Goal: Task Accomplishment & Management: Manage account settings

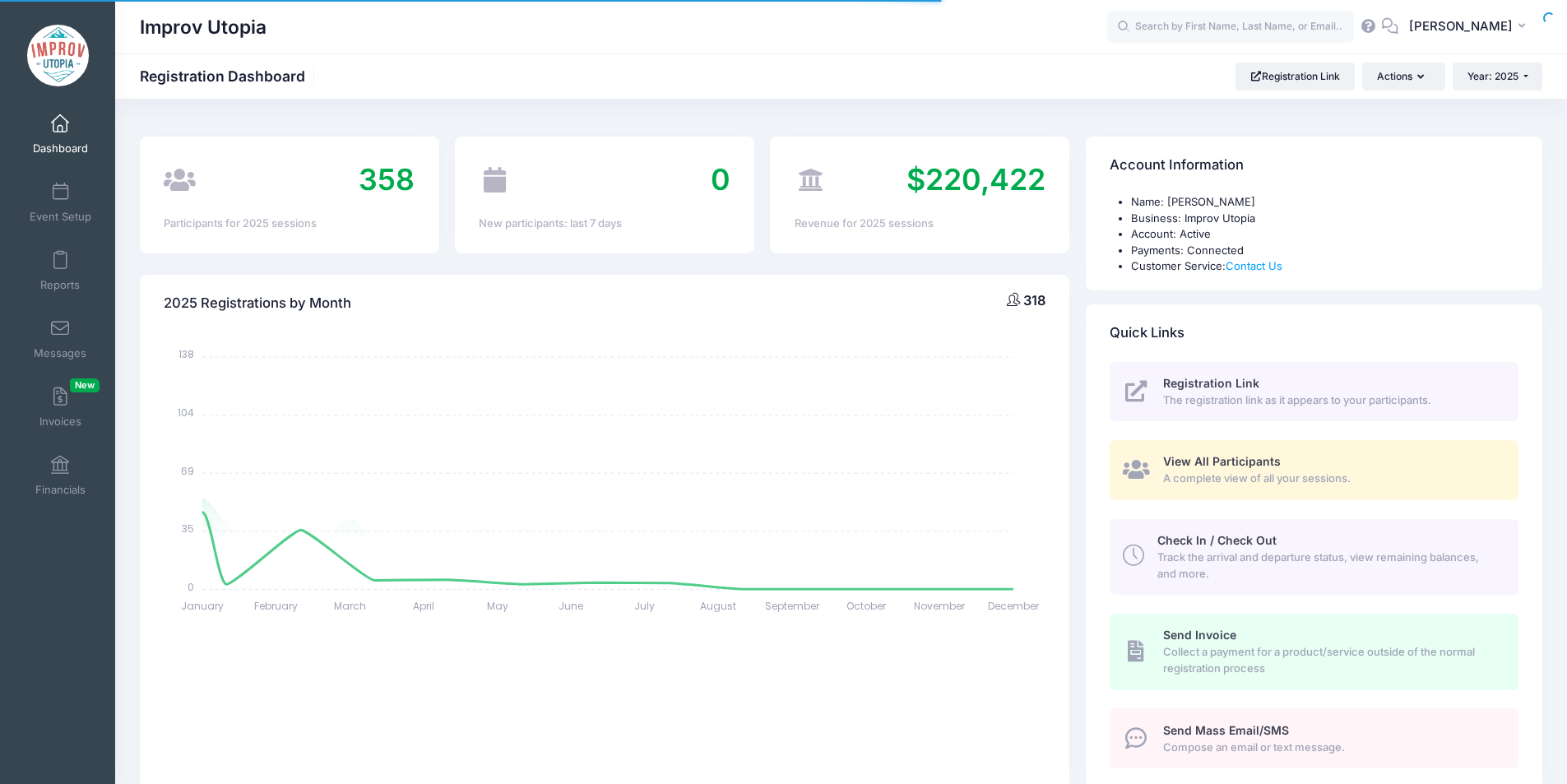
select select
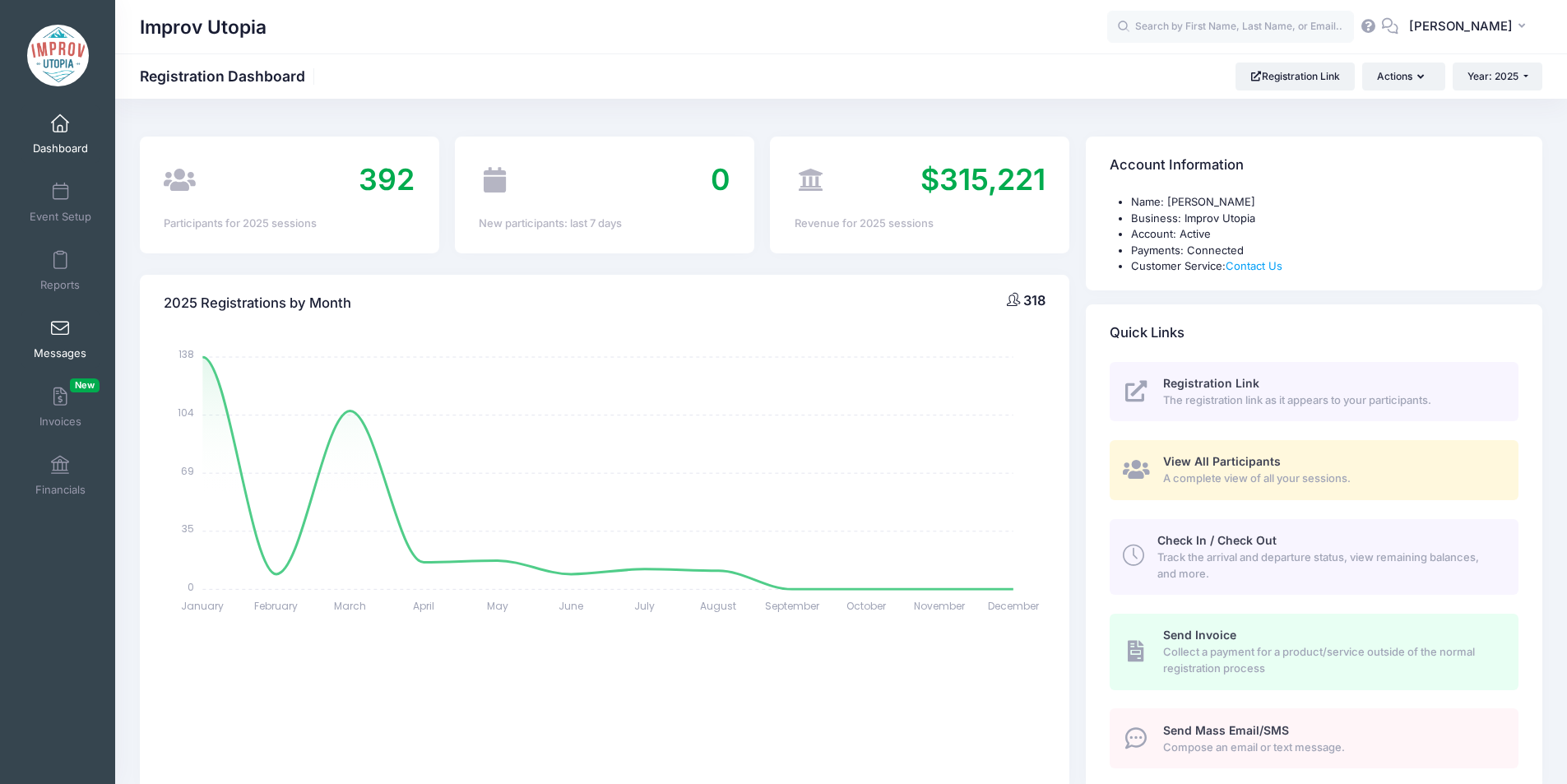
click at [60, 343] on link "Messages" at bounding box center [60, 339] width 78 height 57
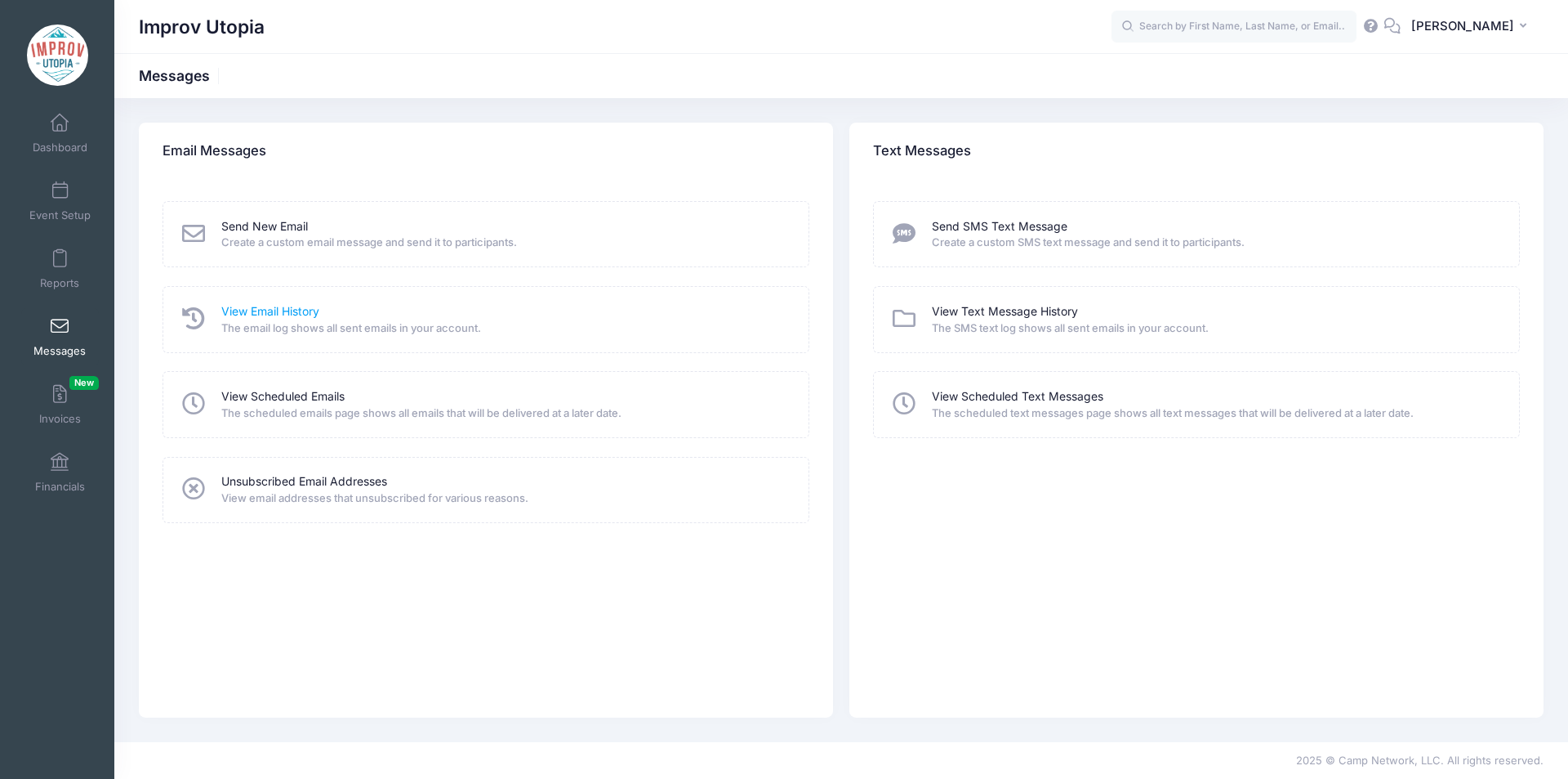
click at [269, 314] on link "View Email History" at bounding box center [270, 312] width 98 height 17
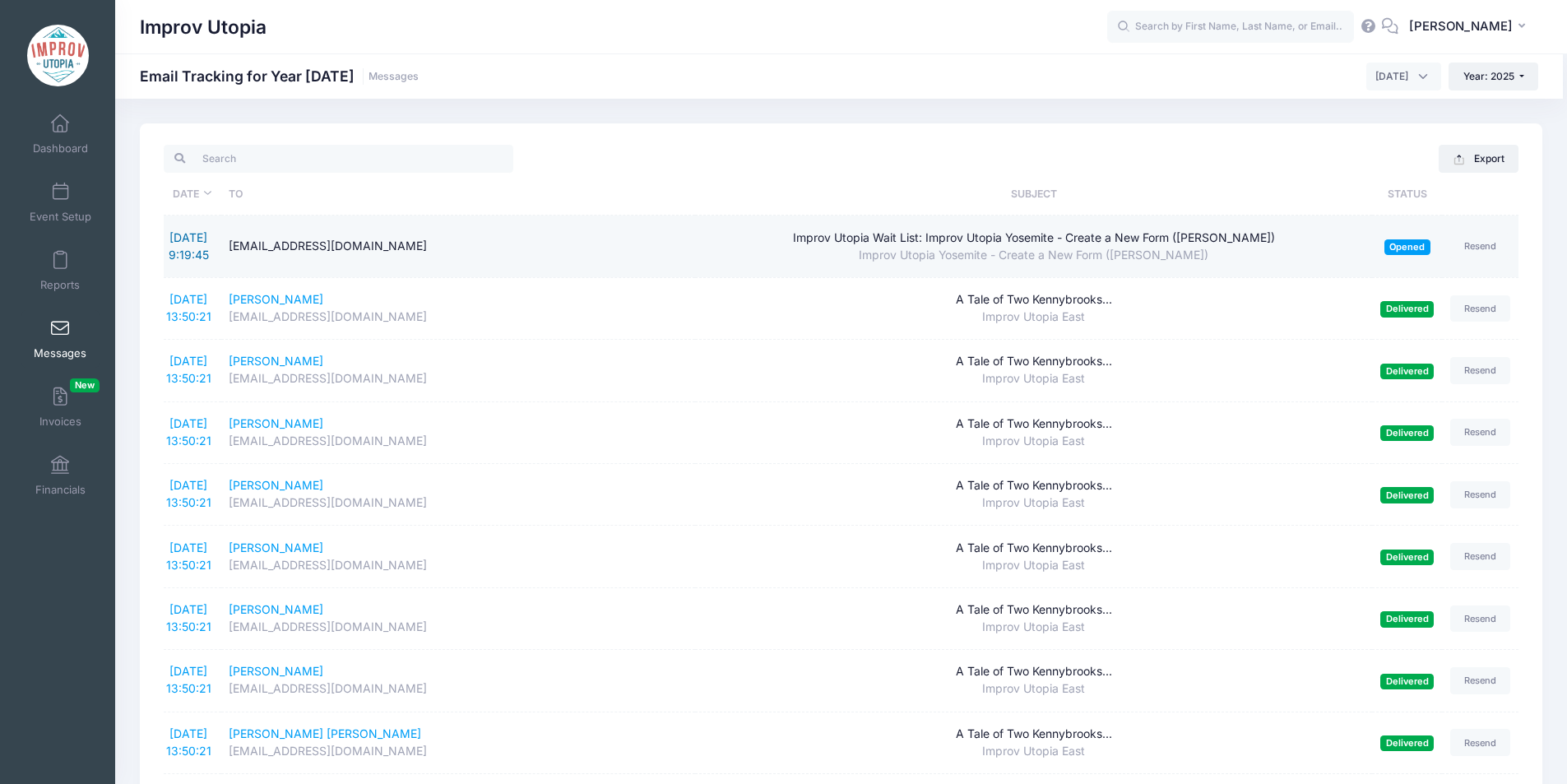
click at [179, 240] on link "9/8/2025 9:19:45" at bounding box center [188, 245] width 40 height 31
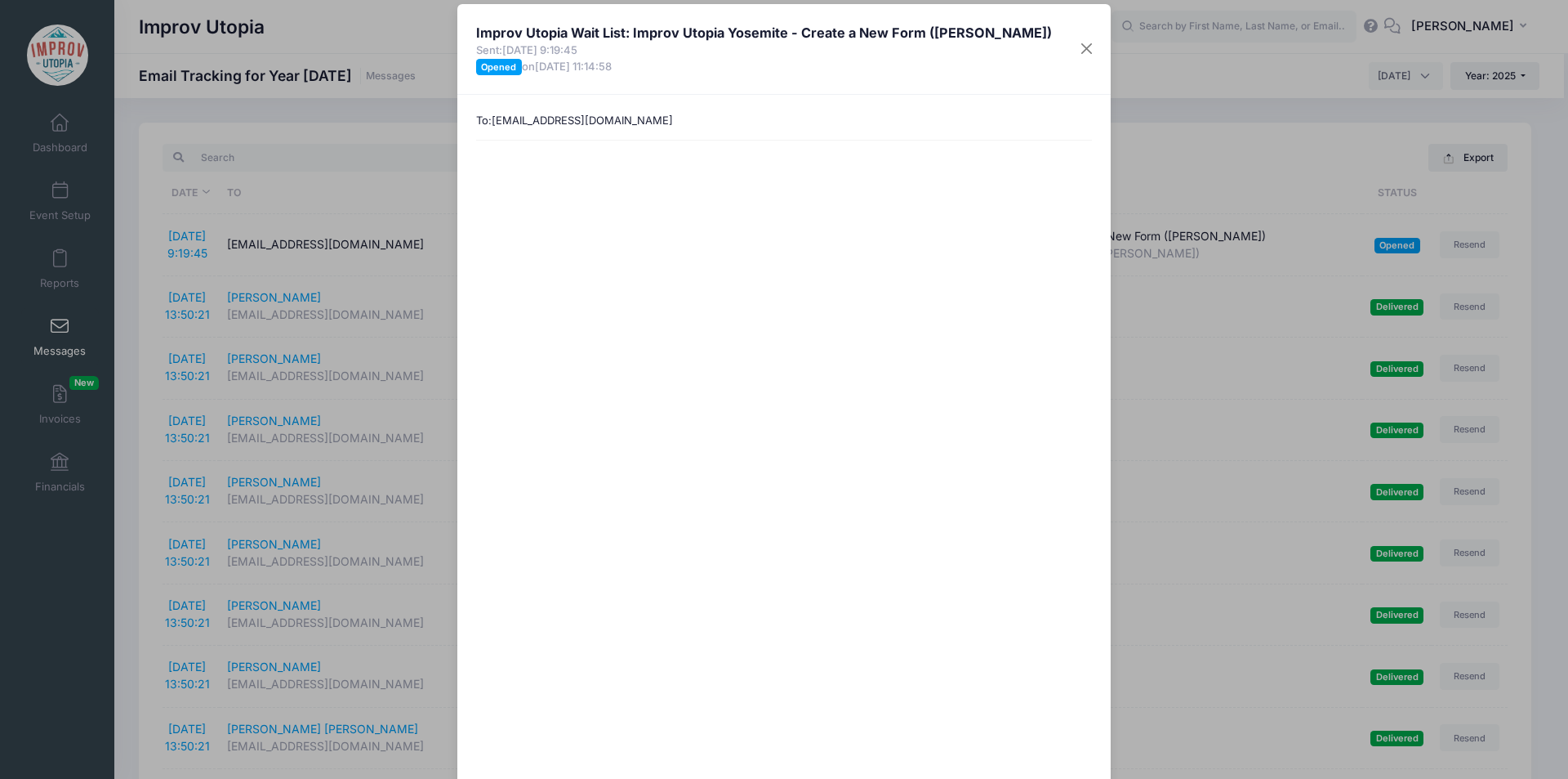
click at [319, 110] on div "Improv Utopia Wait List: Improv Utopia Yosemite - Create a New Form (Carla Cack…" at bounding box center [784, 390] width 1568 height 779
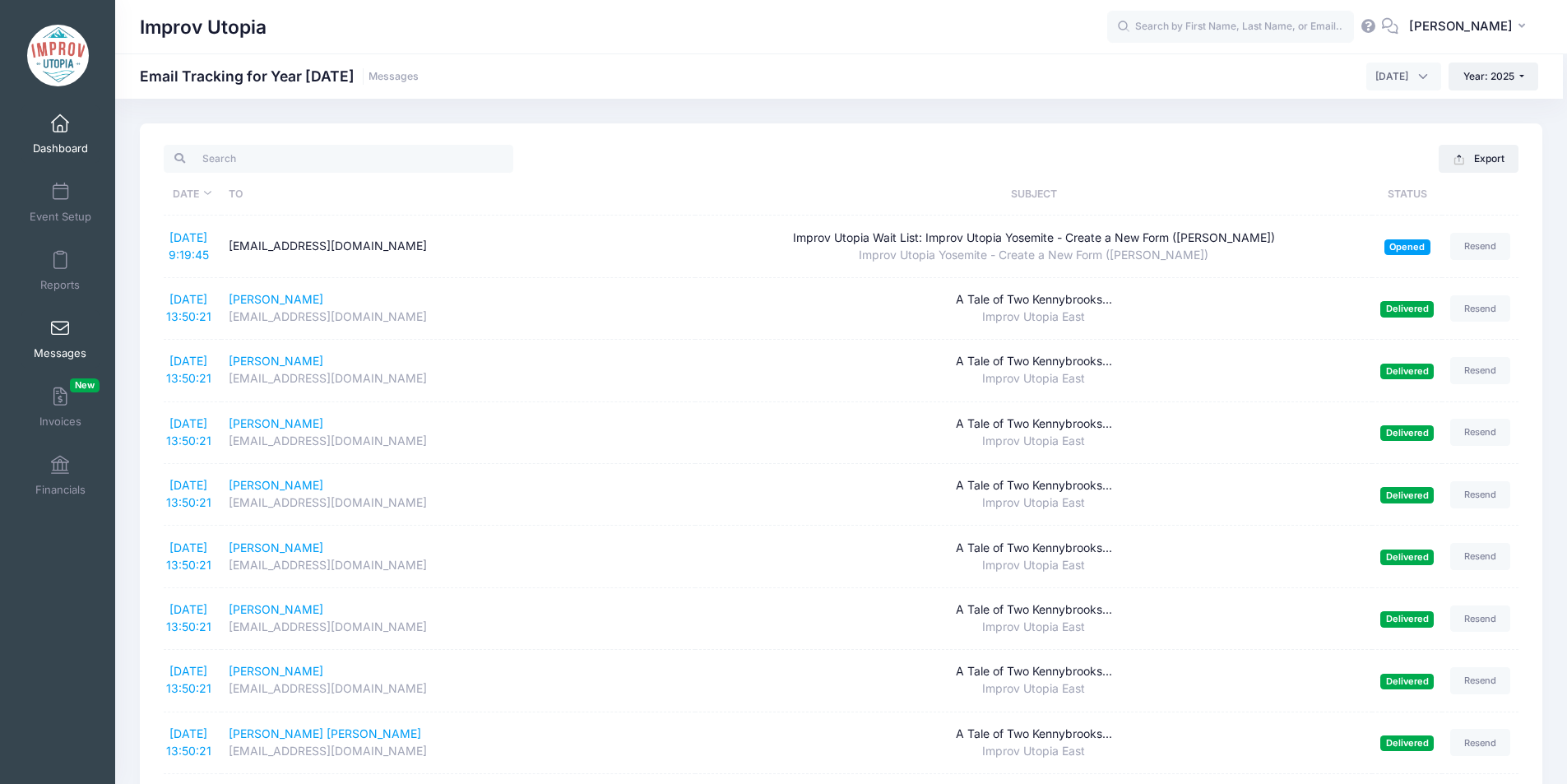
click at [60, 126] on span at bounding box center [60, 124] width 0 height 18
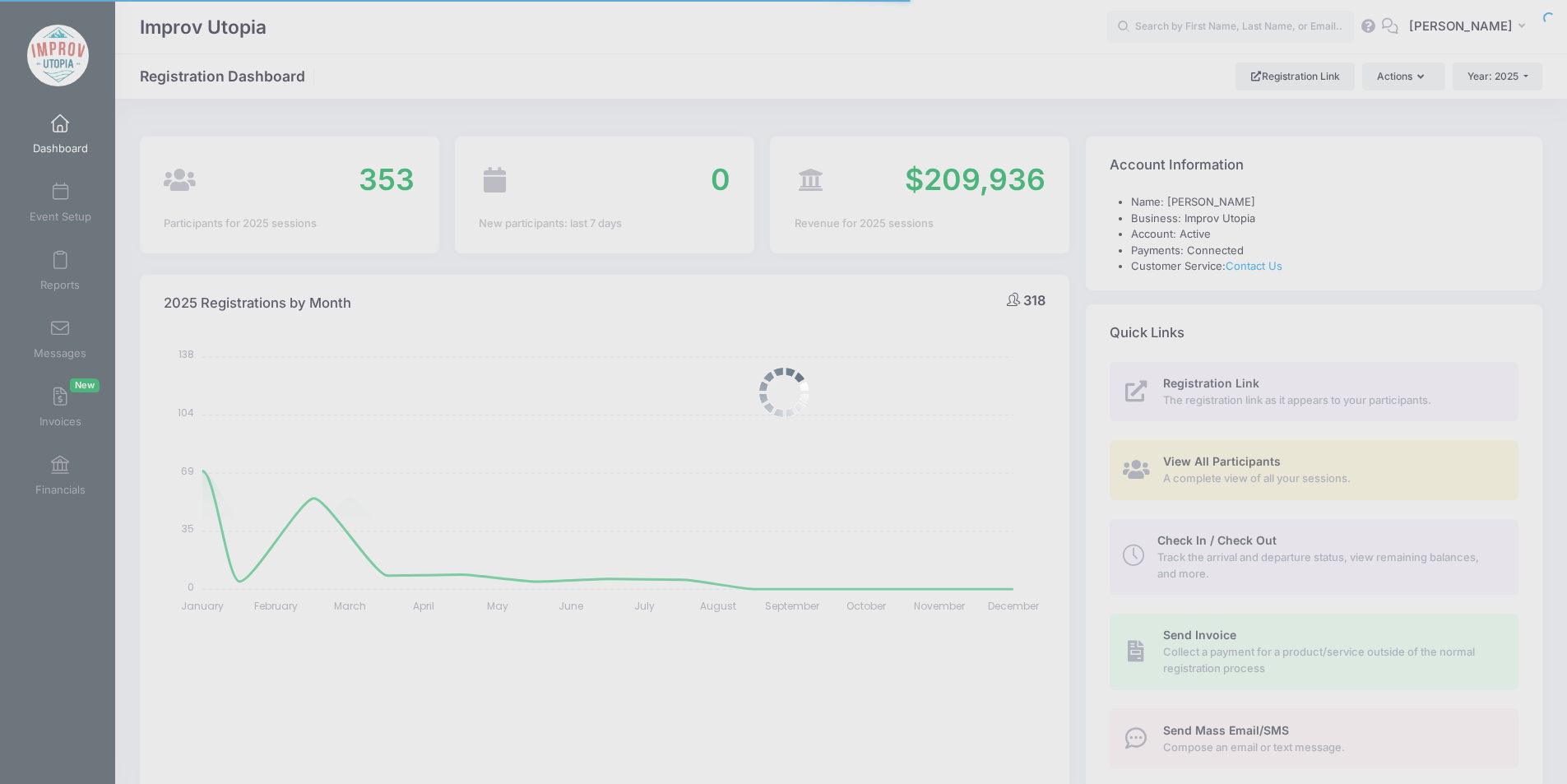
select select
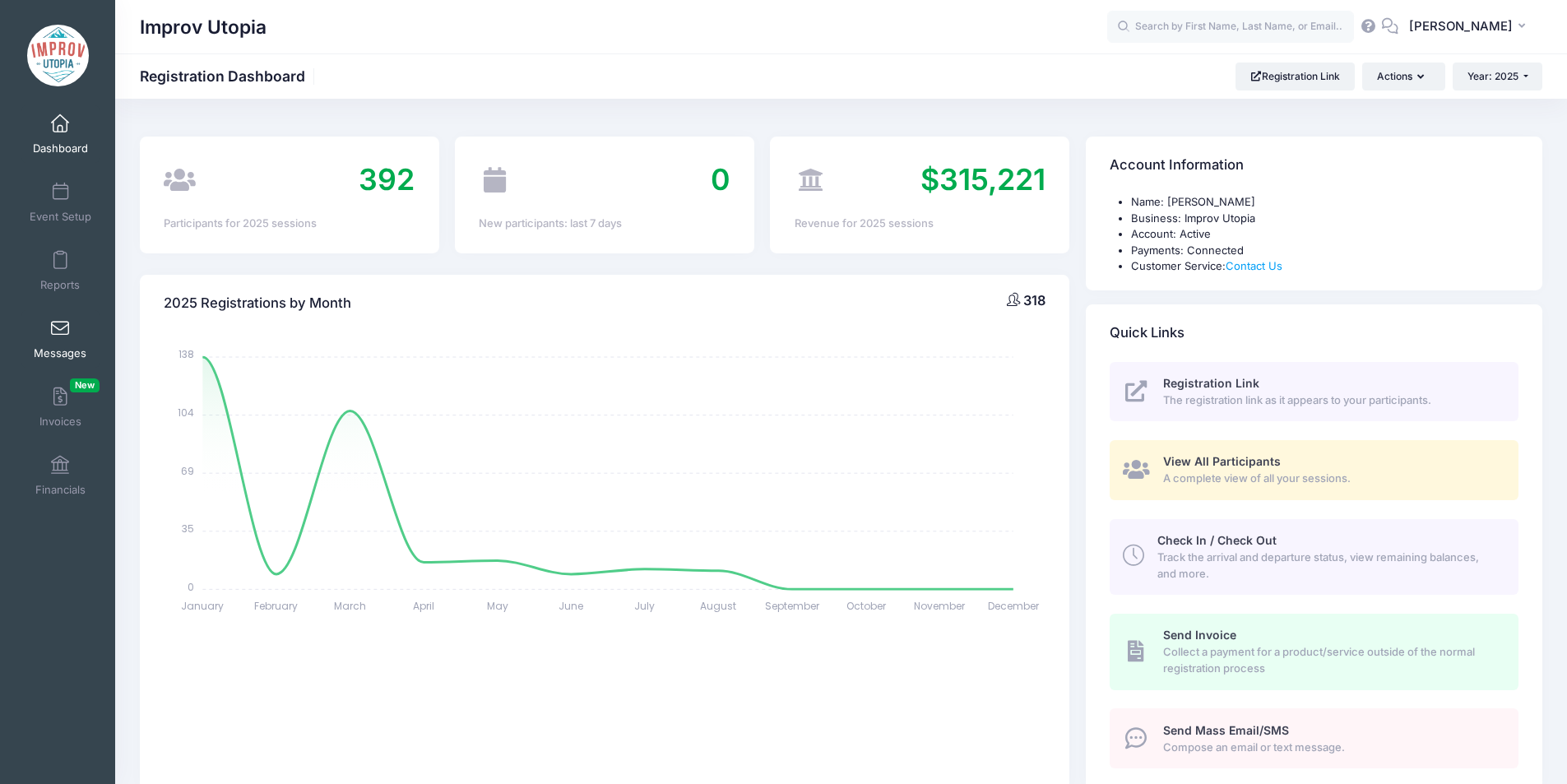
click at [56, 343] on link "Messages" at bounding box center [60, 339] width 78 height 57
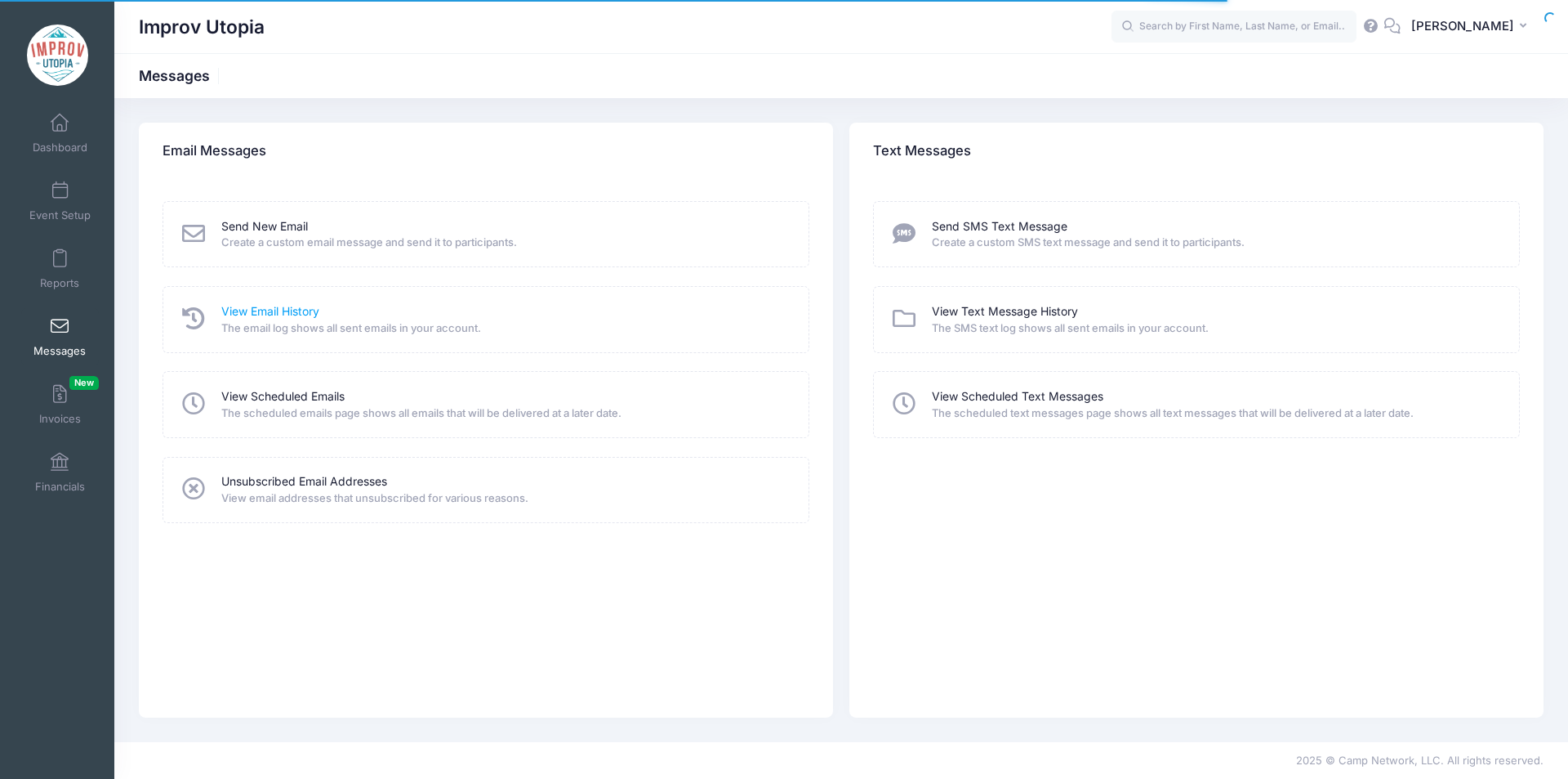
click at [302, 316] on link "View Email History" at bounding box center [270, 312] width 98 height 17
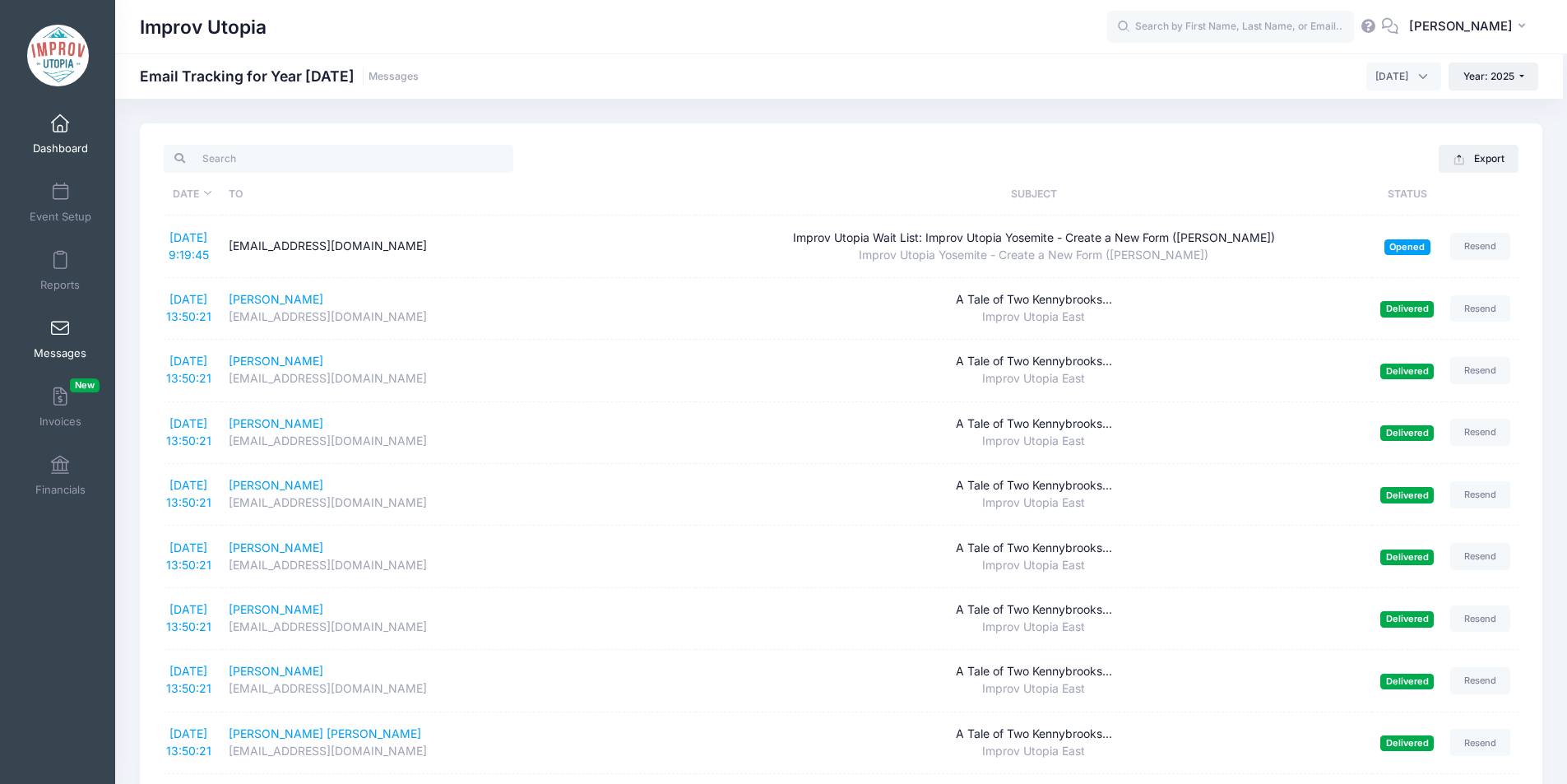
click at [50, 136] on link "Dashboard" at bounding box center [60, 134] width 78 height 57
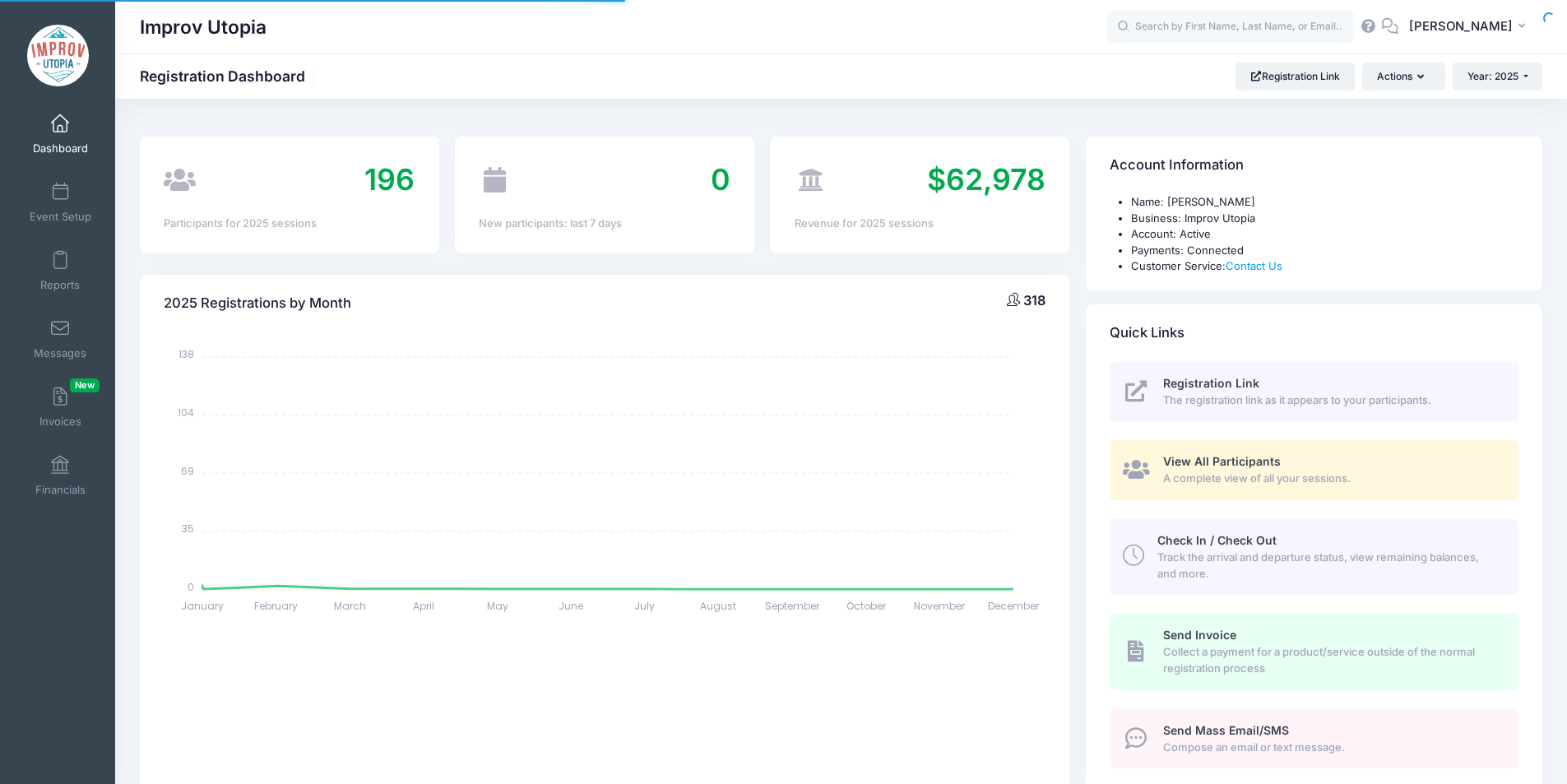
select select
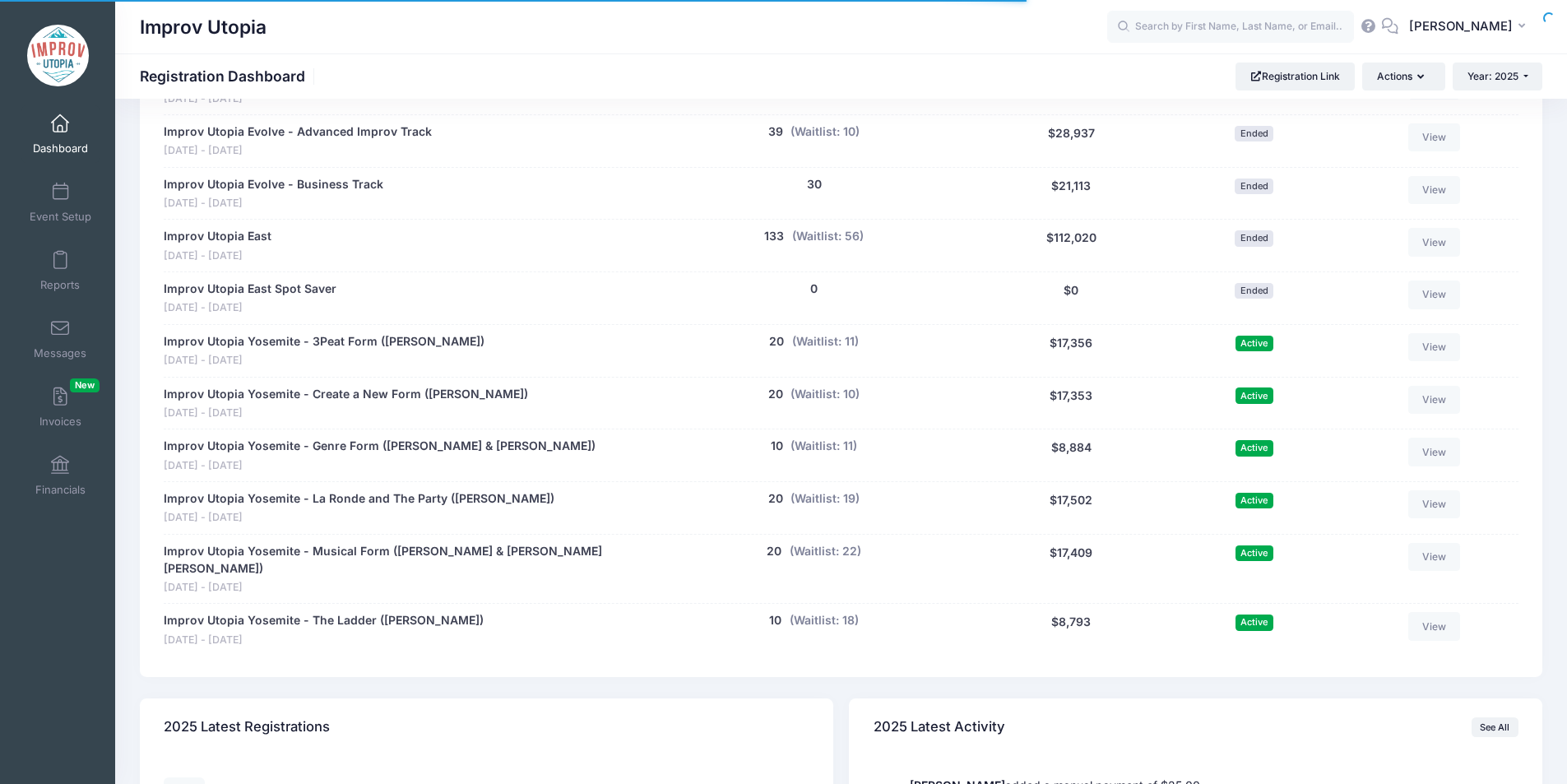
scroll to position [841, 0]
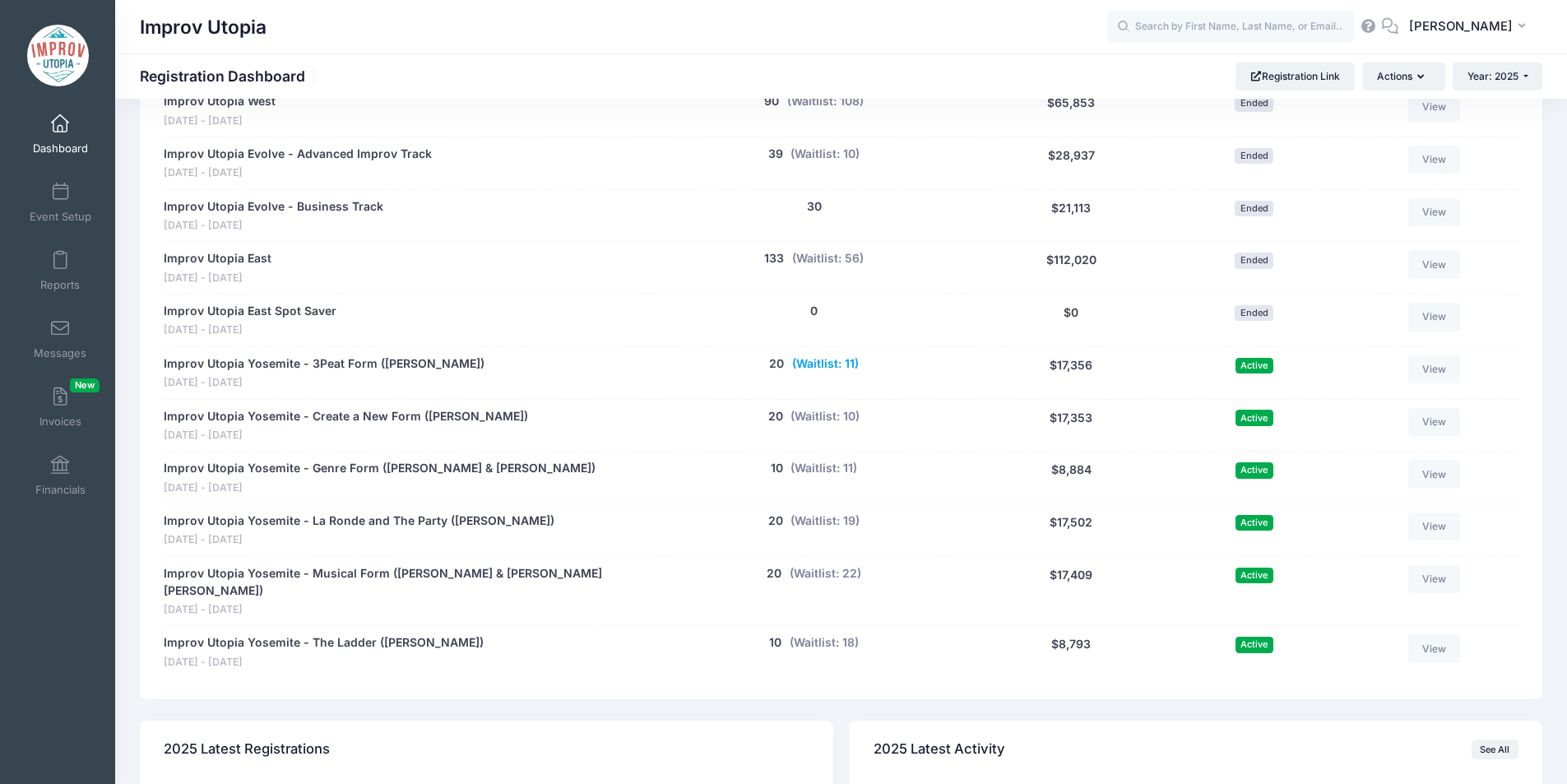
click at [844, 360] on button "(Waitlist: 11)" at bounding box center [825, 363] width 67 height 17
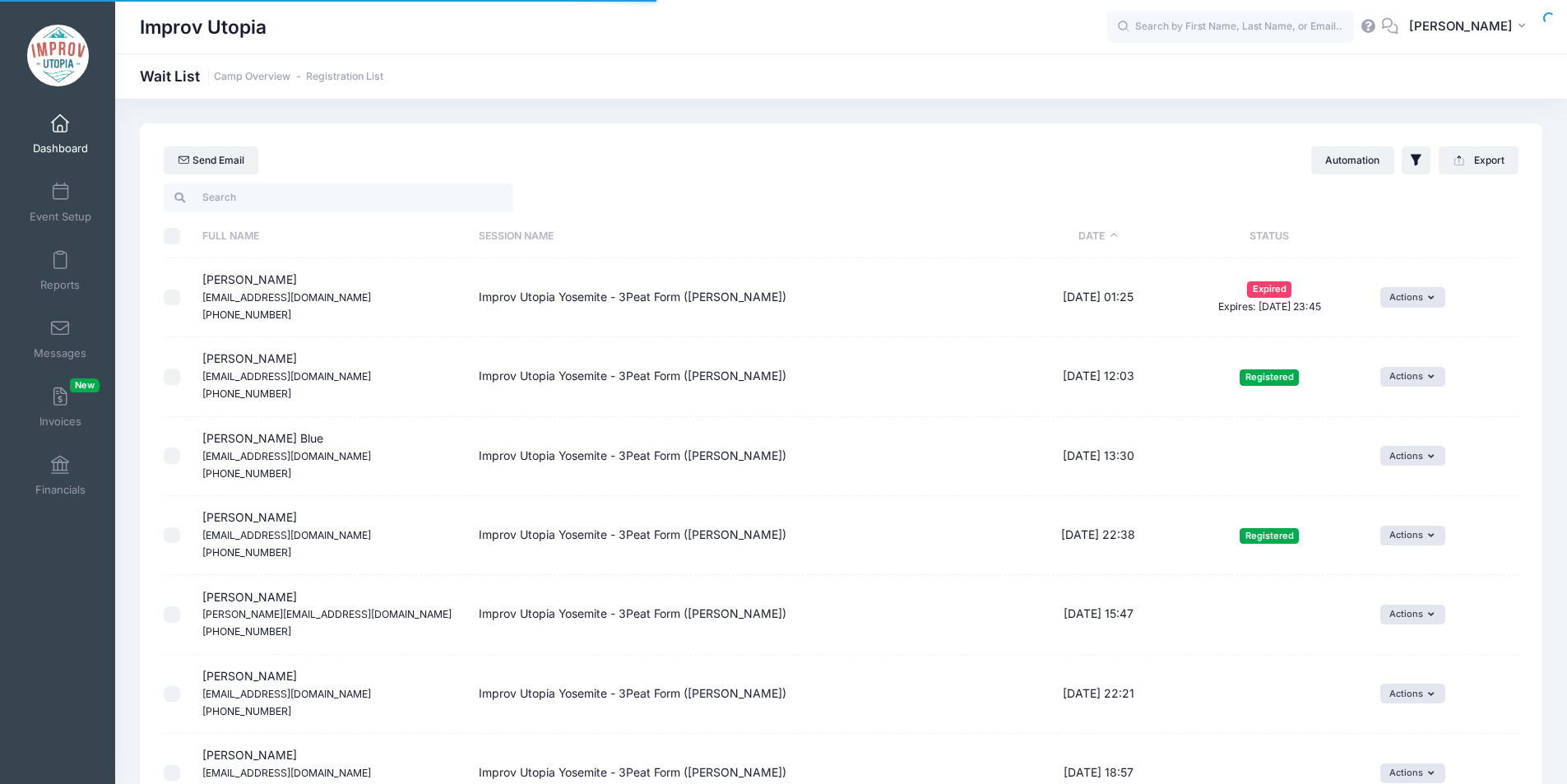
select select "50"
click at [1110, 235] on th "Date" at bounding box center [1099, 237] width 136 height 44
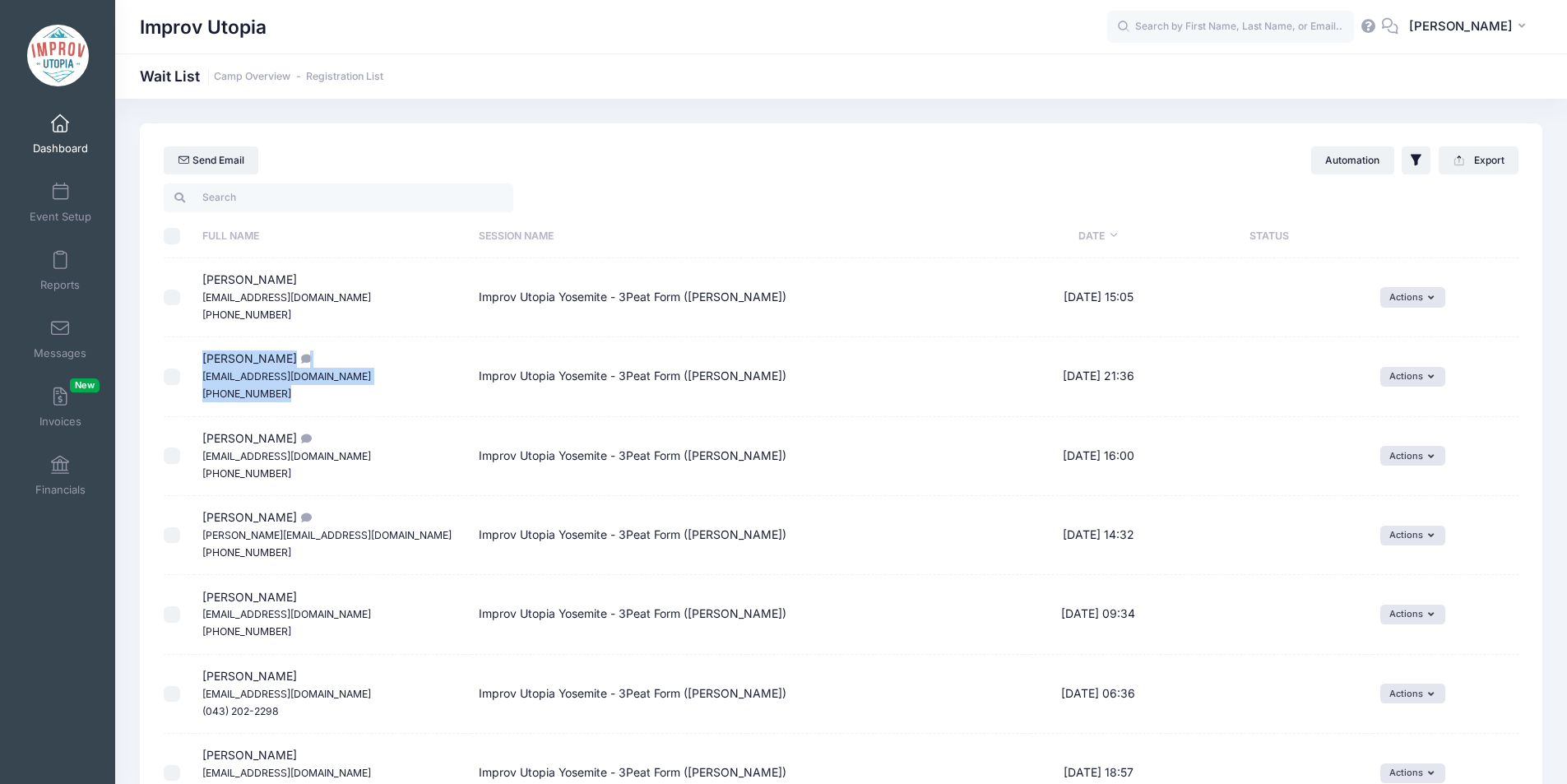
drag, startPoint x: 207, startPoint y: 357, endPoint x: 285, endPoint y: 392, distance: 85.5
click at [285, 392] on td "Maria Elena Monzani monzani@gmail.com (917) 238-2076" at bounding box center [332, 376] width 276 height 79
copy span "Maria Elena Monzani monzani@gmail.com (917) 238-2076"
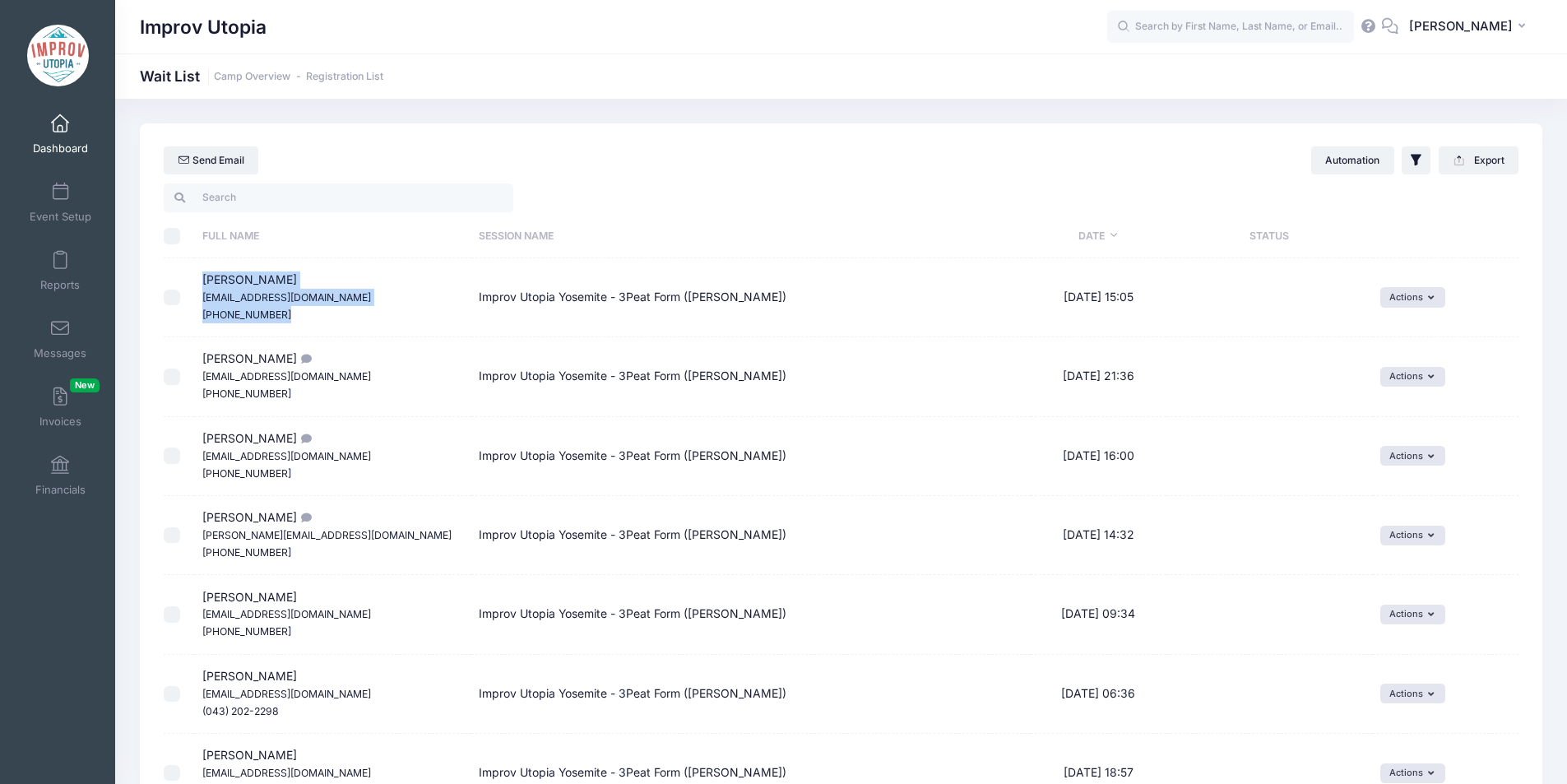
drag, startPoint x: 201, startPoint y: 277, endPoint x: 282, endPoint y: 315, distance: 89.5
click at [282, 315] on td "Laurel Busby laurelbusby@mac.com (310) 570-8082" at bounding box center [332, 297] width 276 height 79
copy span "Laurel Busby laurelbusby@mac.com (310) 570-8082"
click at [63, 133] on link "Dashboard" at bounding box center [60, 134] width 78 height 57
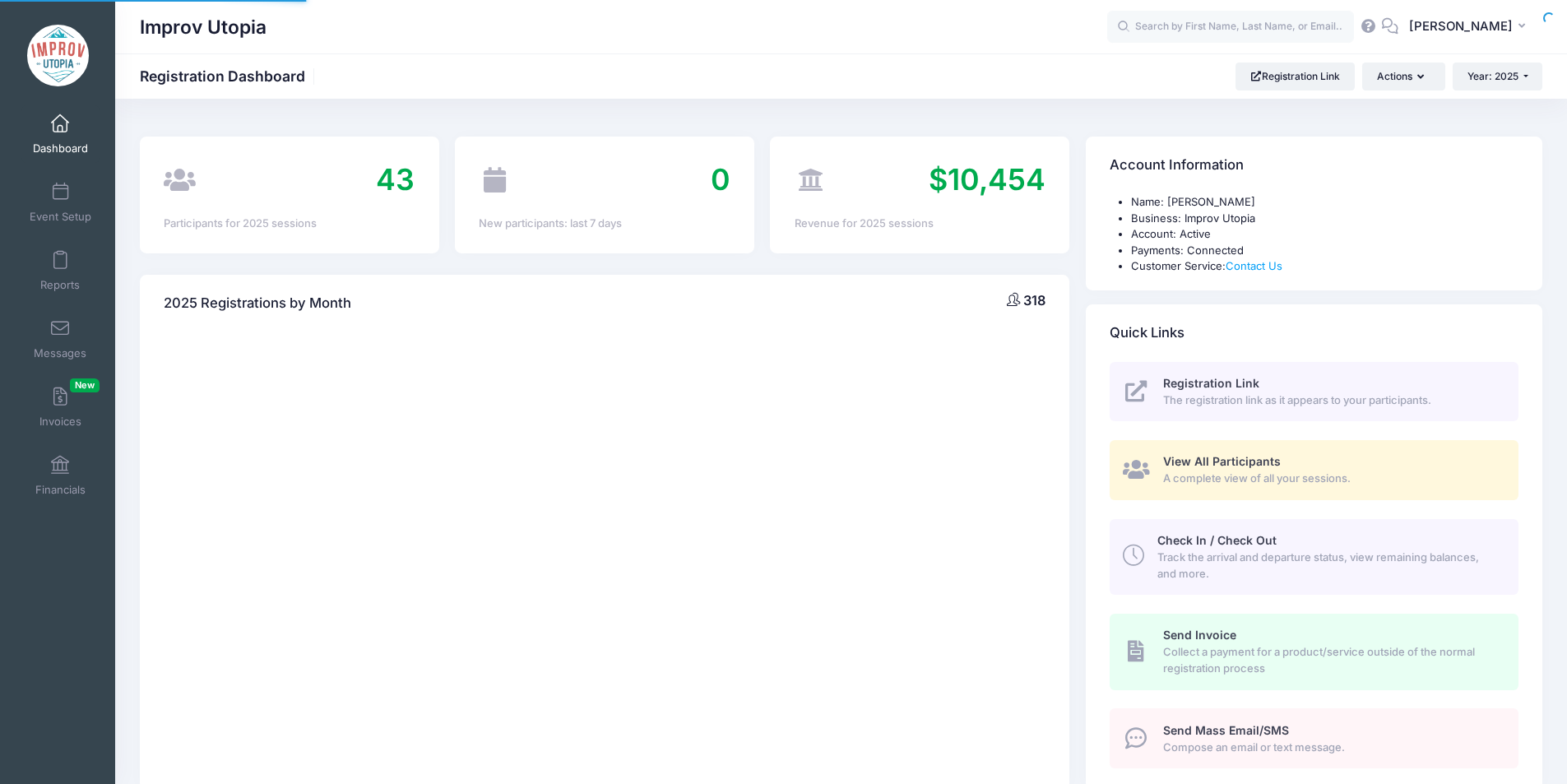
select select
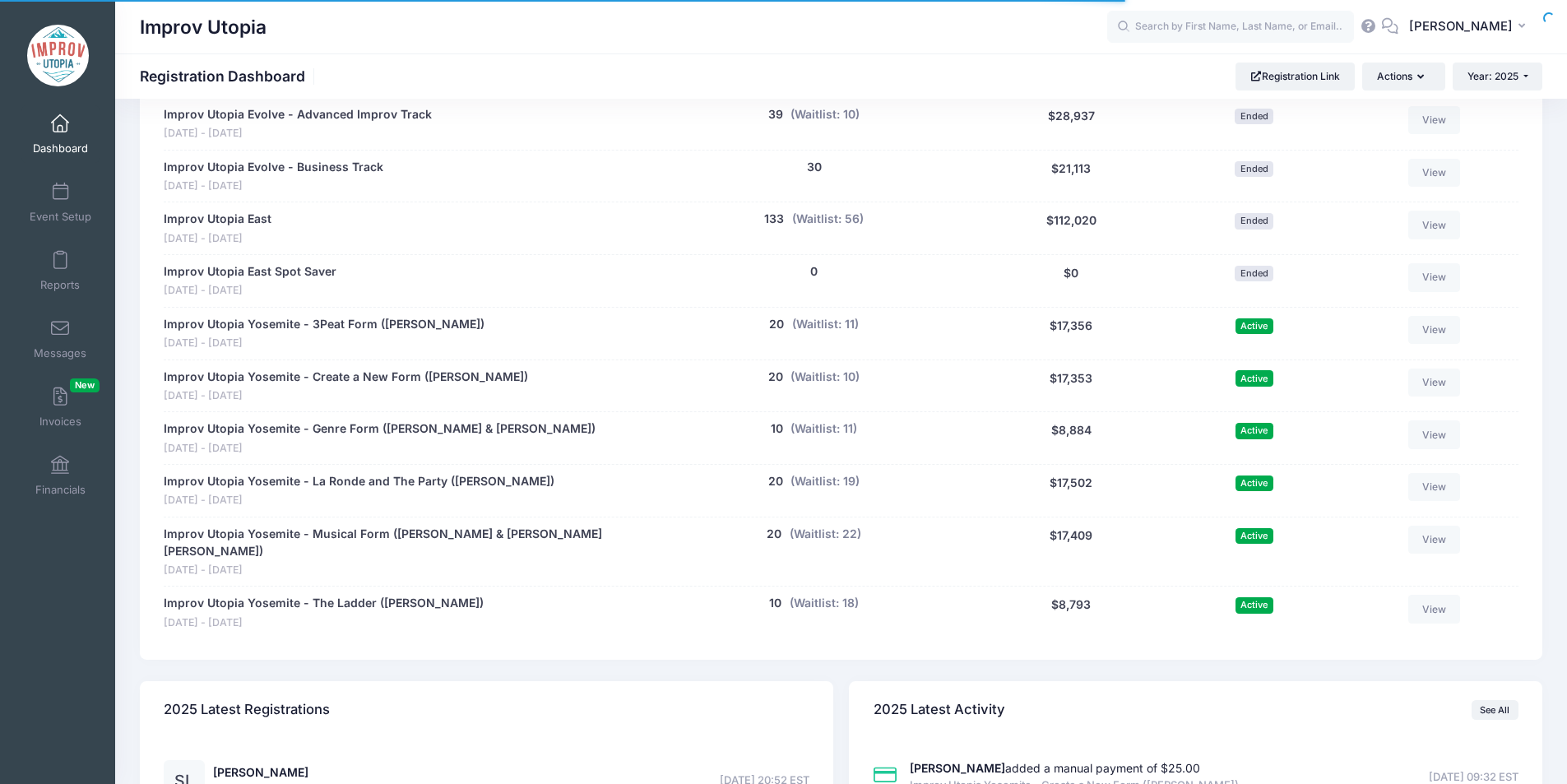
scroll to position [881, 0]
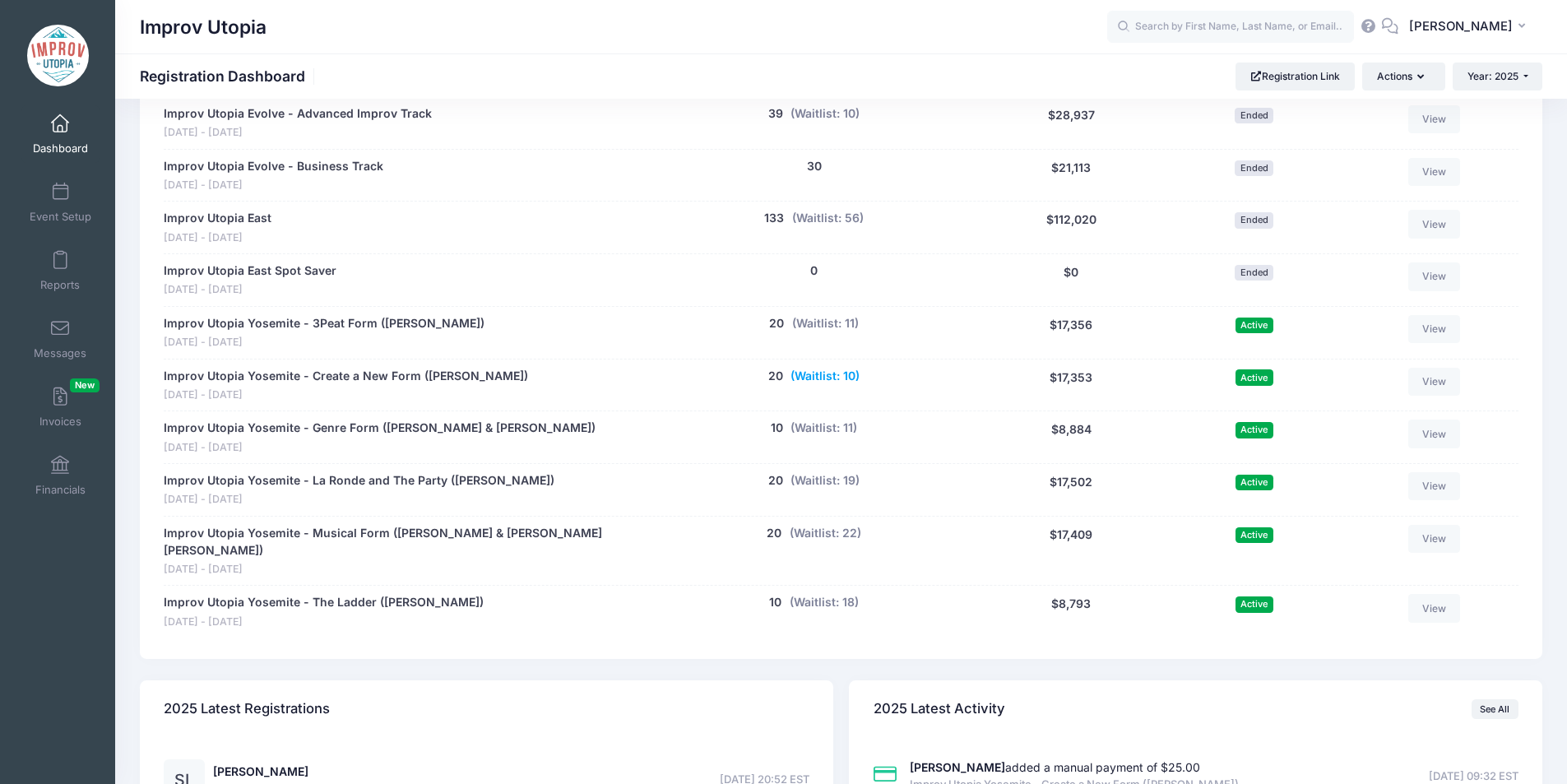
click at [827, 374] on button "(Waitlist: 10)" at bounding box center [824, 376] width 69 height 17
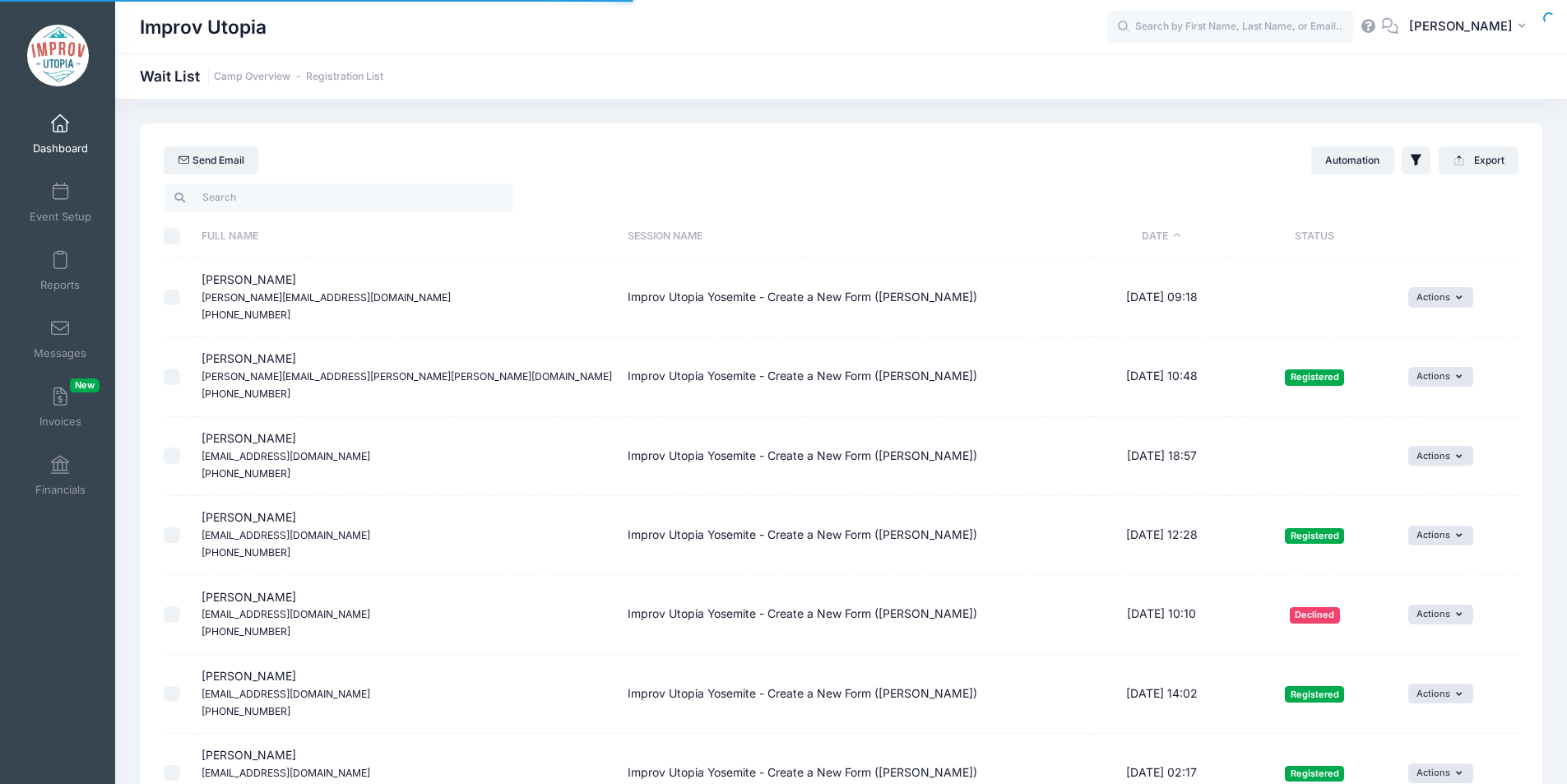
select select "50"
click at [1125, 230] on th "Date" at bounding box center [1161, 237] width 136 height 44
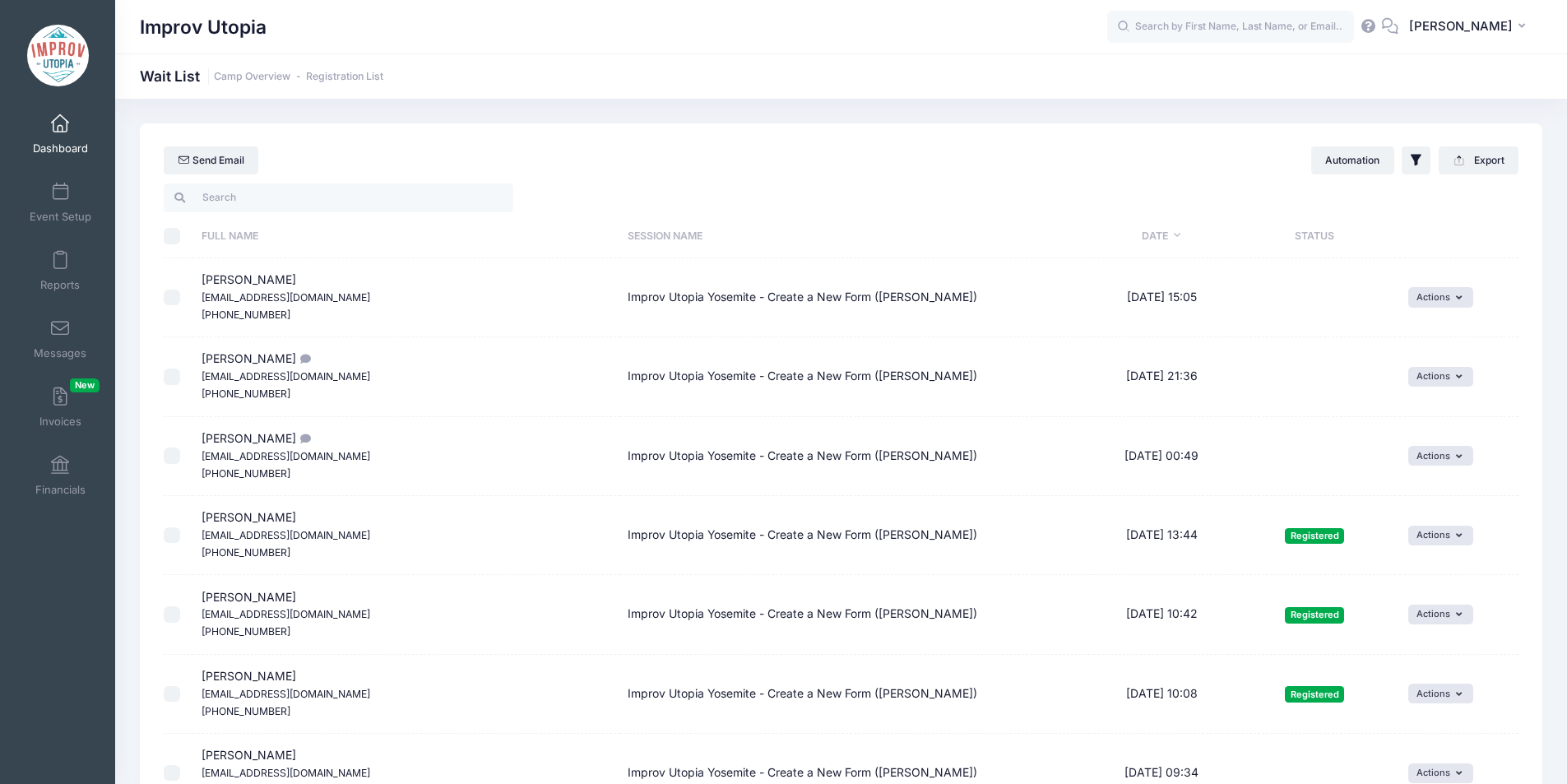
click at [851, 243] on th "Session Name" at bounding box center [858, 237] width 474 height 44
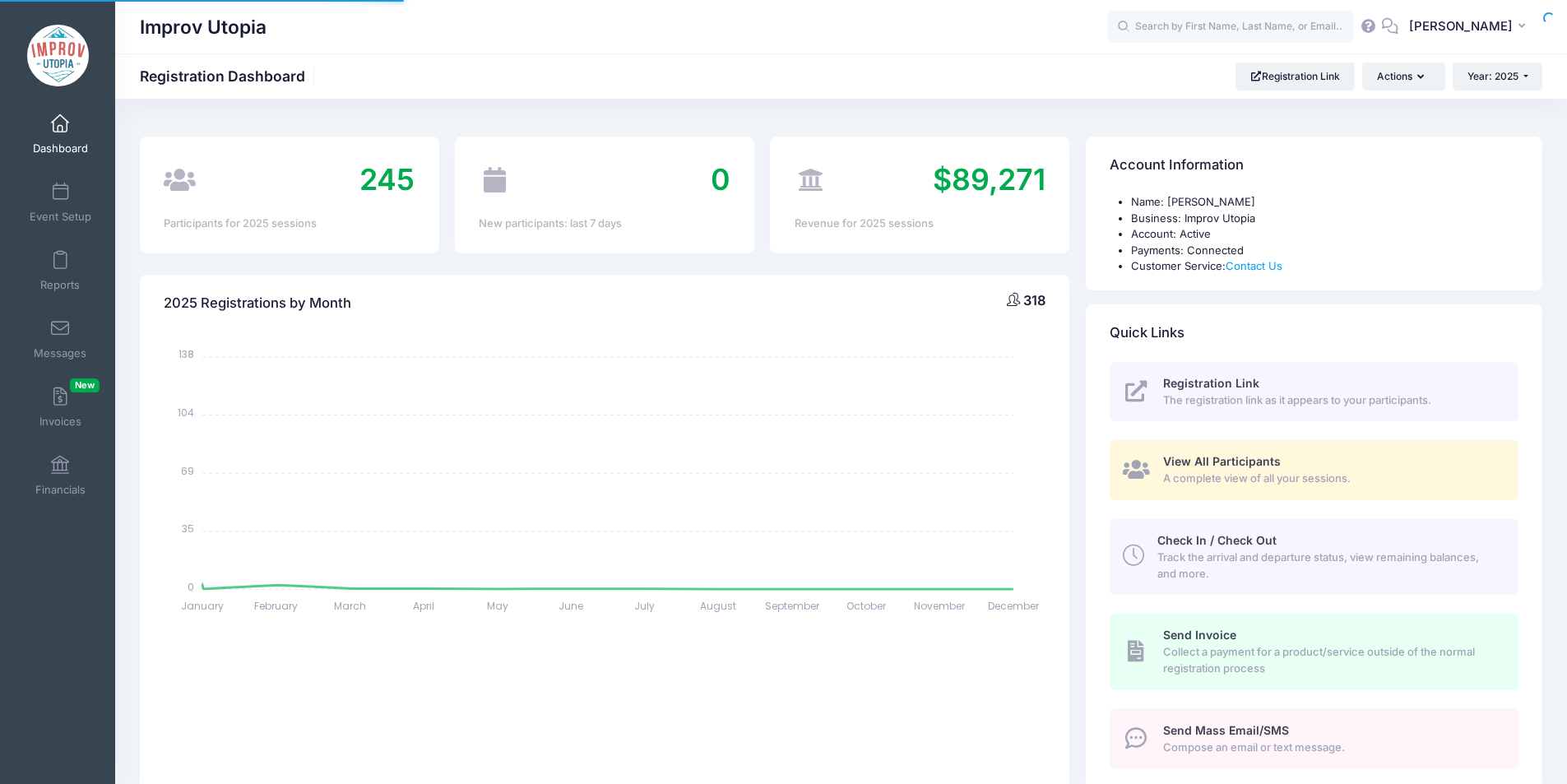
select select
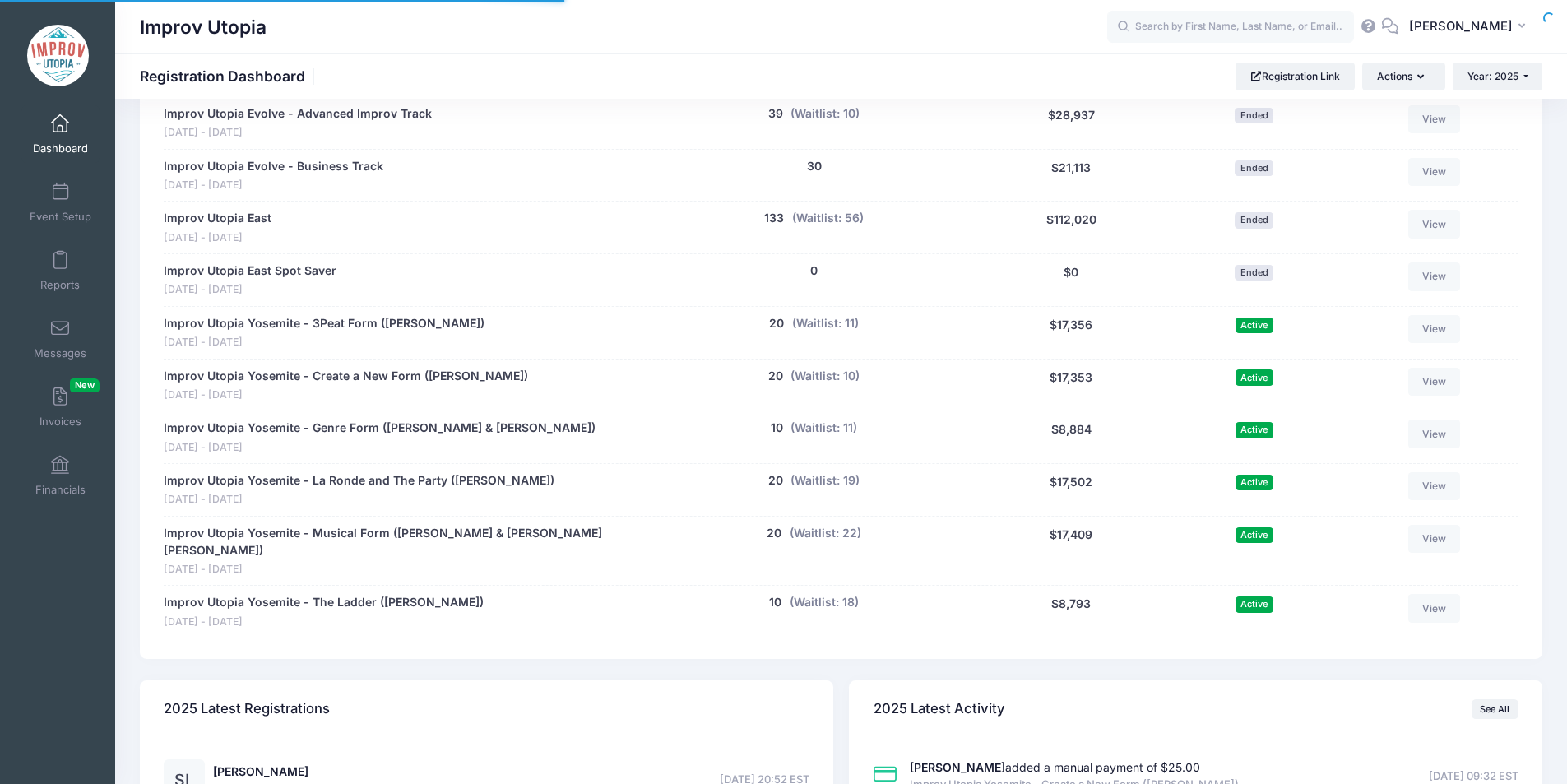
scroll to position [904, 0]
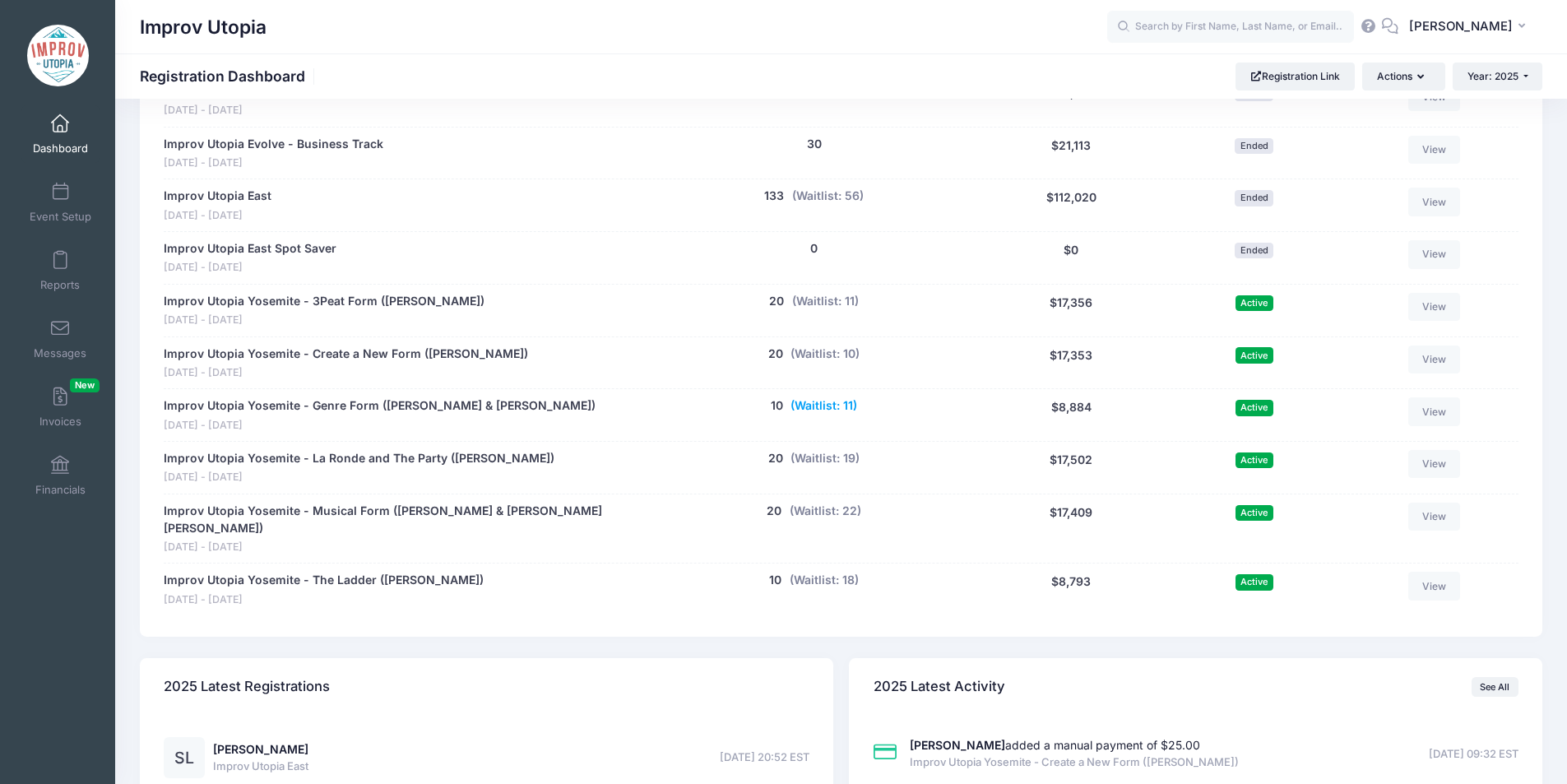
click at [832, 406] on button "(Waitlist: 11)" at bounding box center [823, 405] width 67 height 17
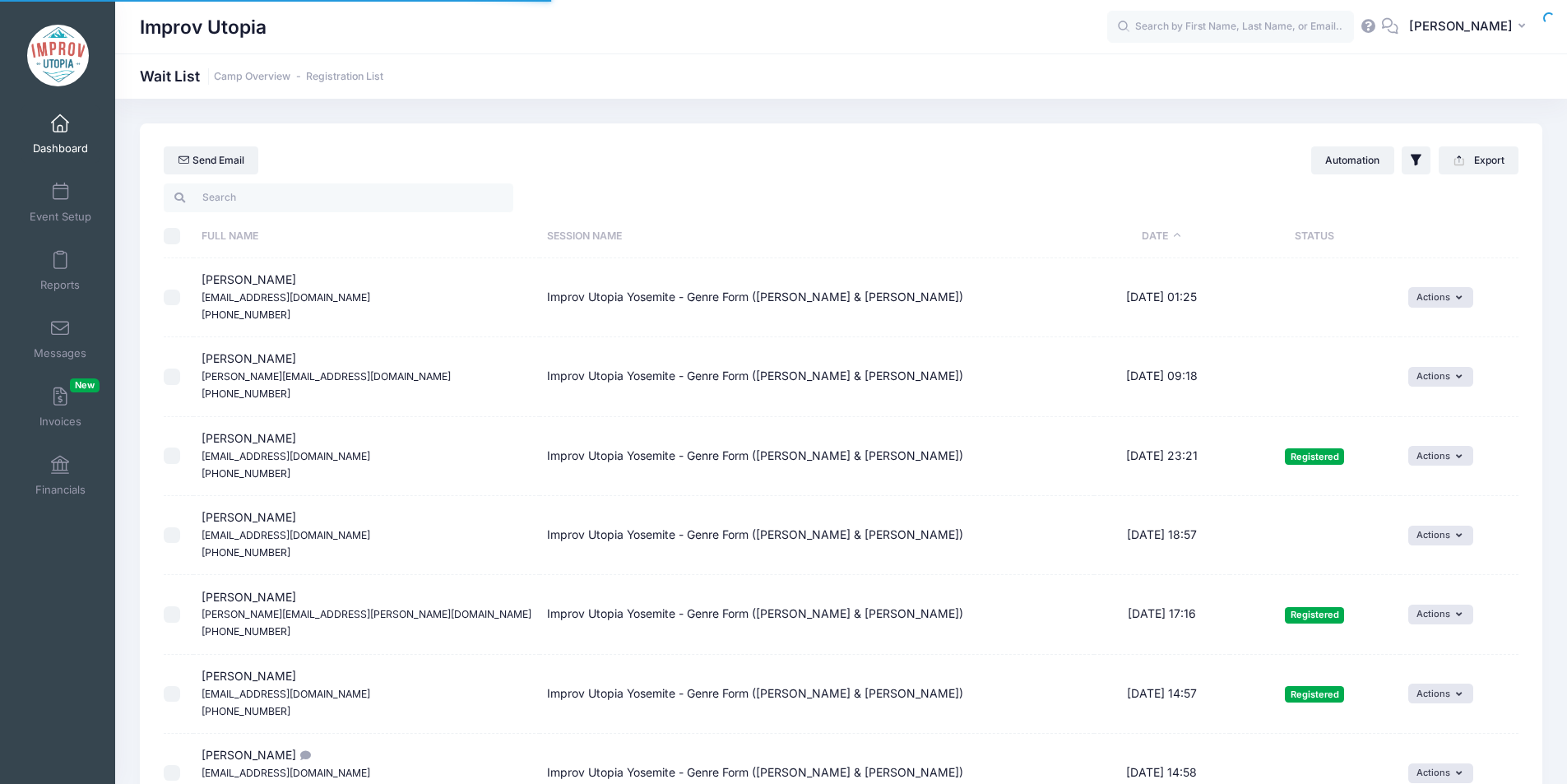
select select "50"
click at [1116, 230] on th "Date" at bounding box center [1161, 237] width 136 height 44
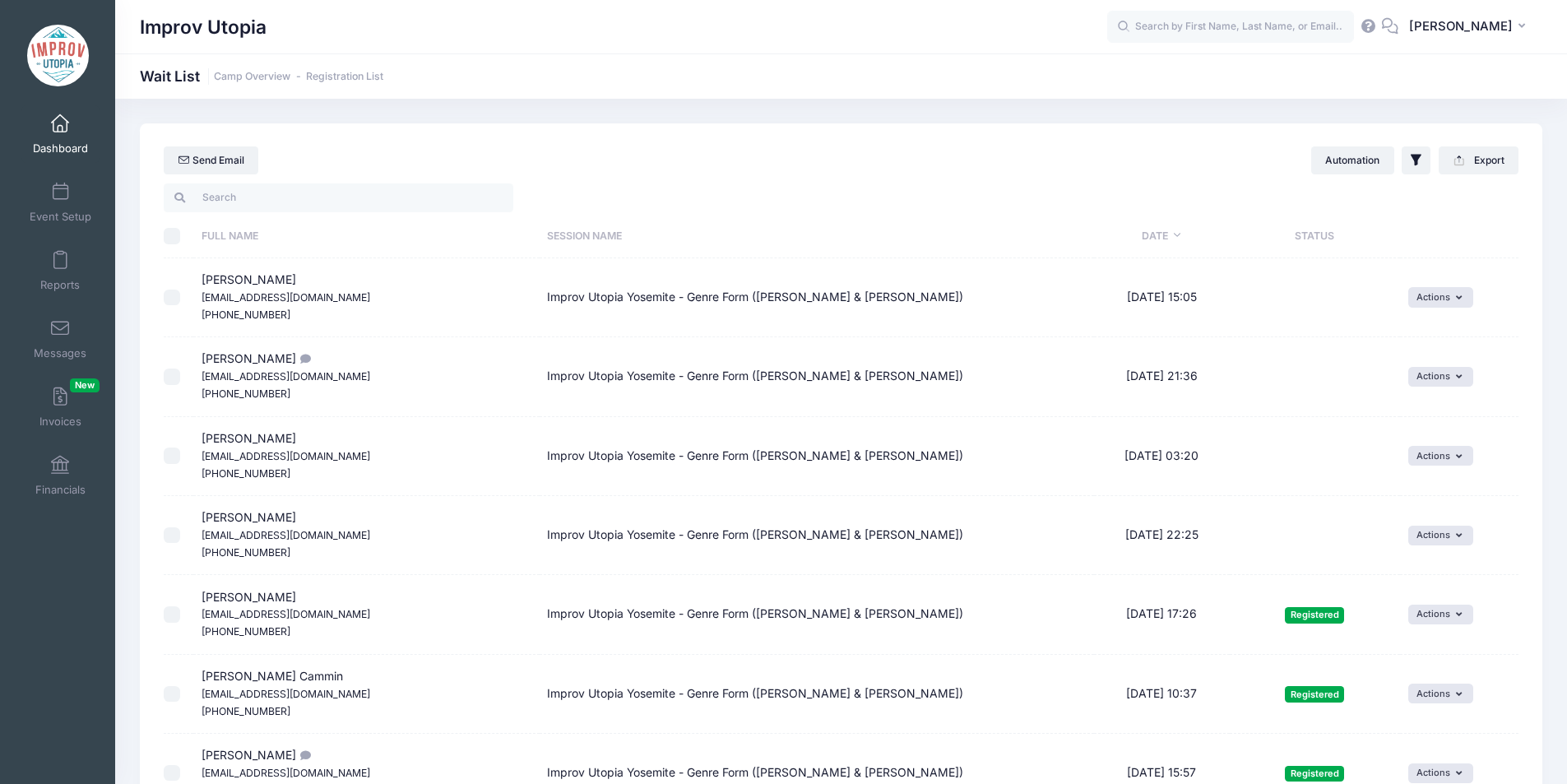
click at [1138, 238] on th "Date" at bounding box center [1161, 237] width 136 height 44
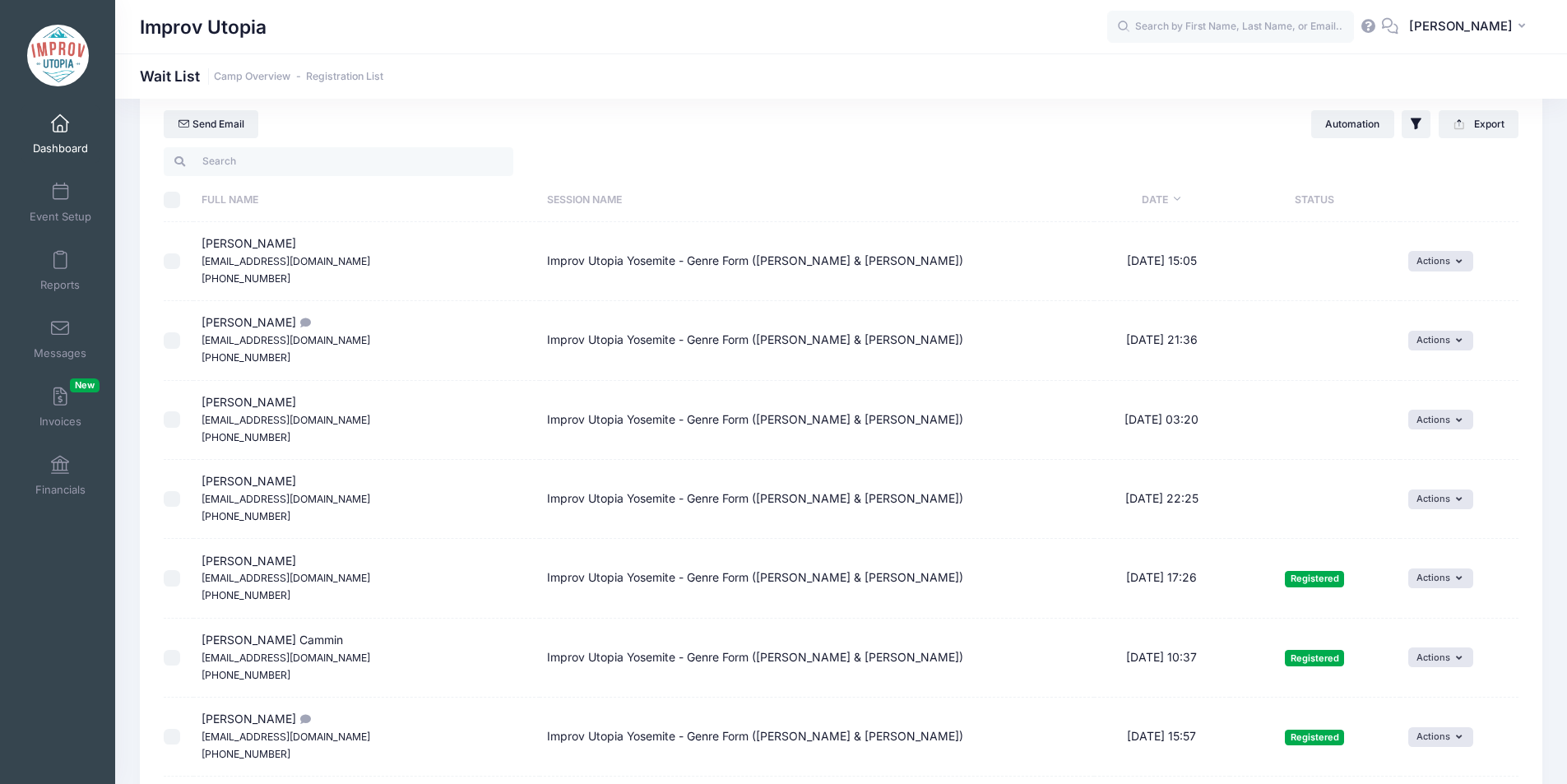
scroll to position [35, 0]
drag, startPoint x: 206, startPoint y: 483, endPoint x: 310, endPoint y: 519, distance: 110.1
click at [310, 519] on td "Elyssa Hartman elyssahartman@gmail.com (708) 415-1815" at bounding box center [367, 500] width 347 height 79
copy span "Elyssa Hartman elyssahartman@gmail.com (708) 415-1815"
drag, startPoint x: 204, startPoint y: 404, endPoint x: 315, endPoint y: 443, distance: 117.7
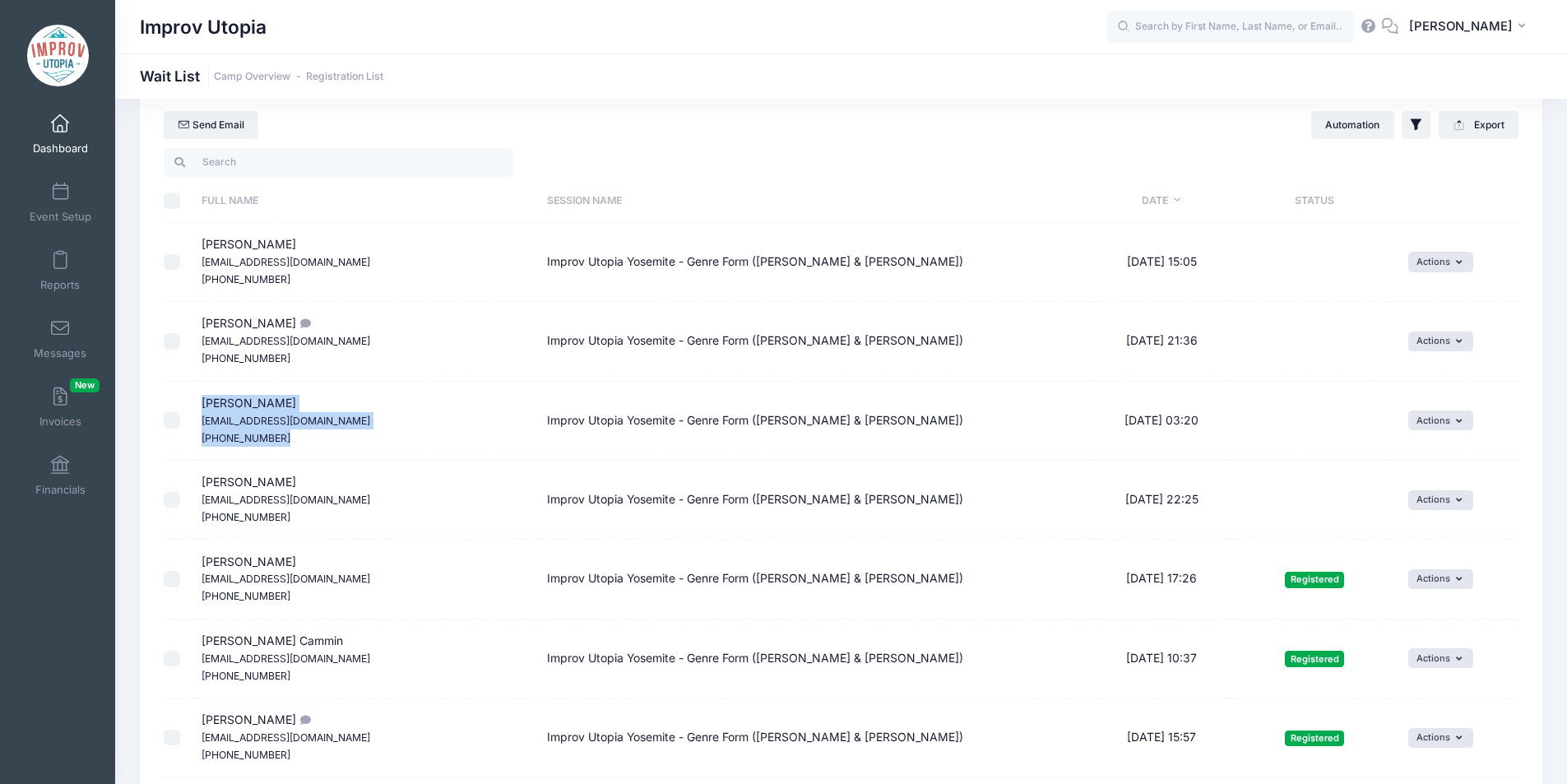
click at [315, 443] on td "Max Deng appledan03@gmail.com (585) 319-7339" at bounding box center [367, 421] width 347 height 79
copy span "Max Deng appledan03@gmail.com (585) 319-7339"
click at [60, 120] on span at bounding box center [60, 124] width 0 height 18
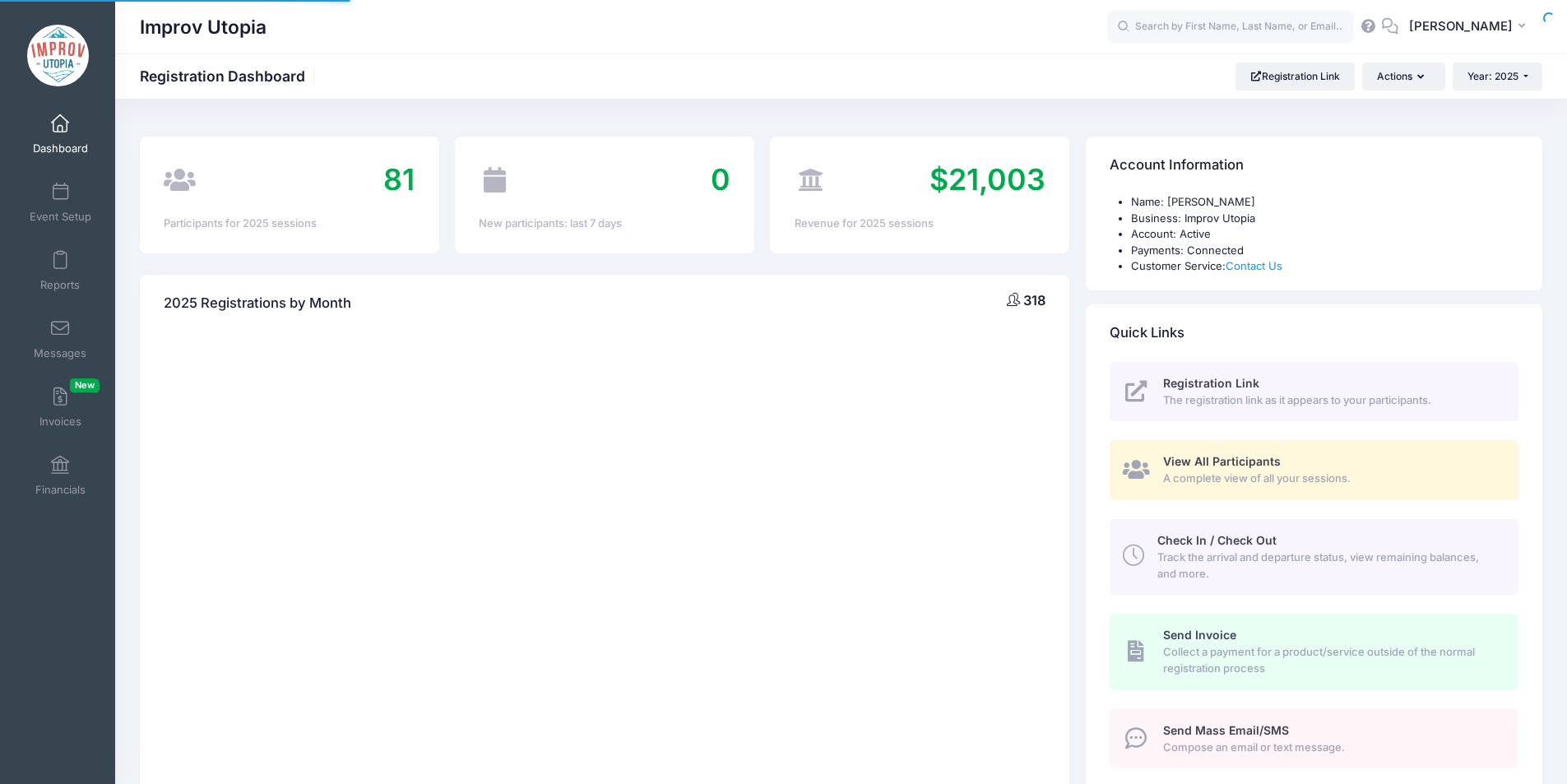
select select
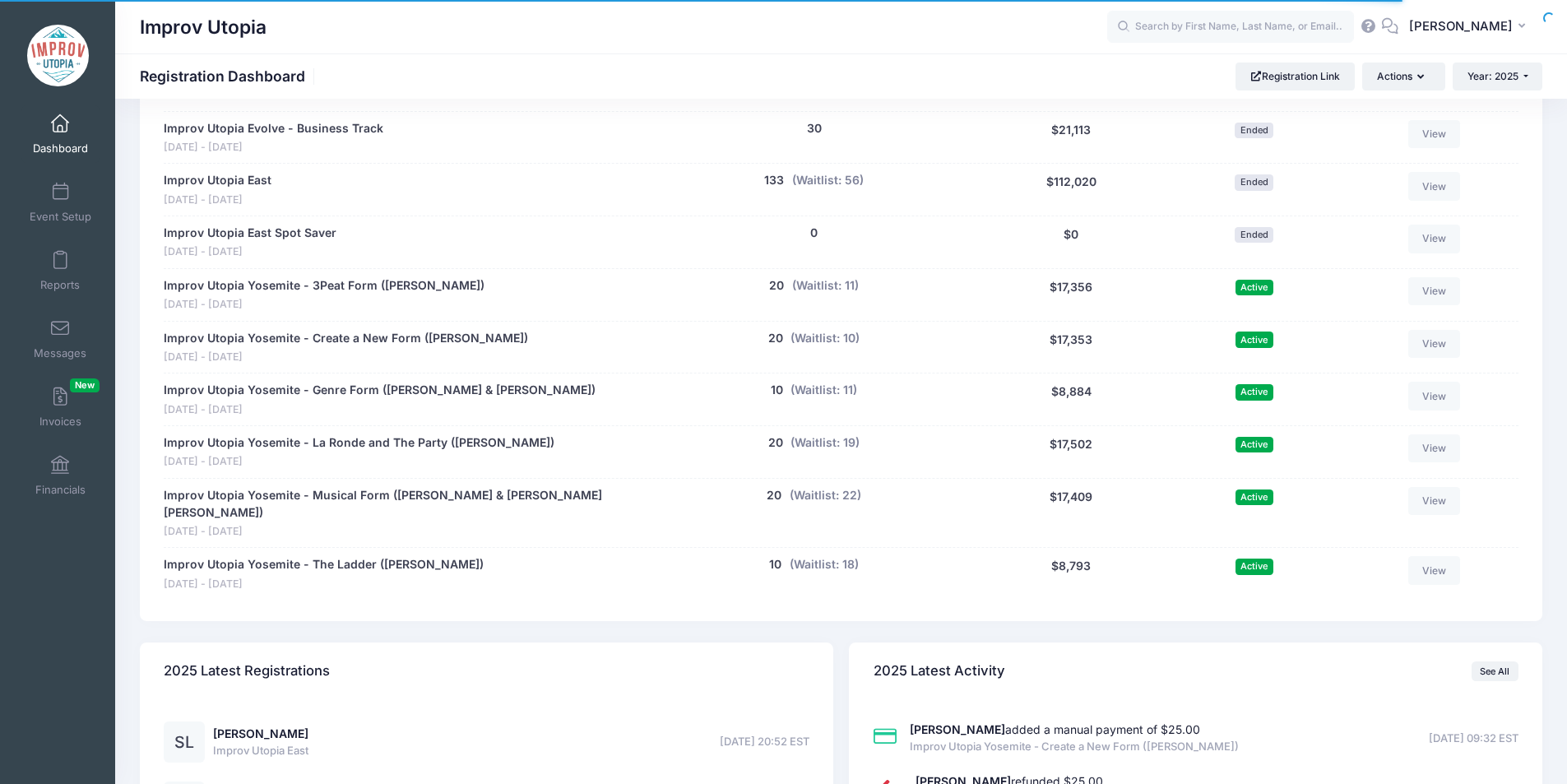
scroll to position [920, 0]
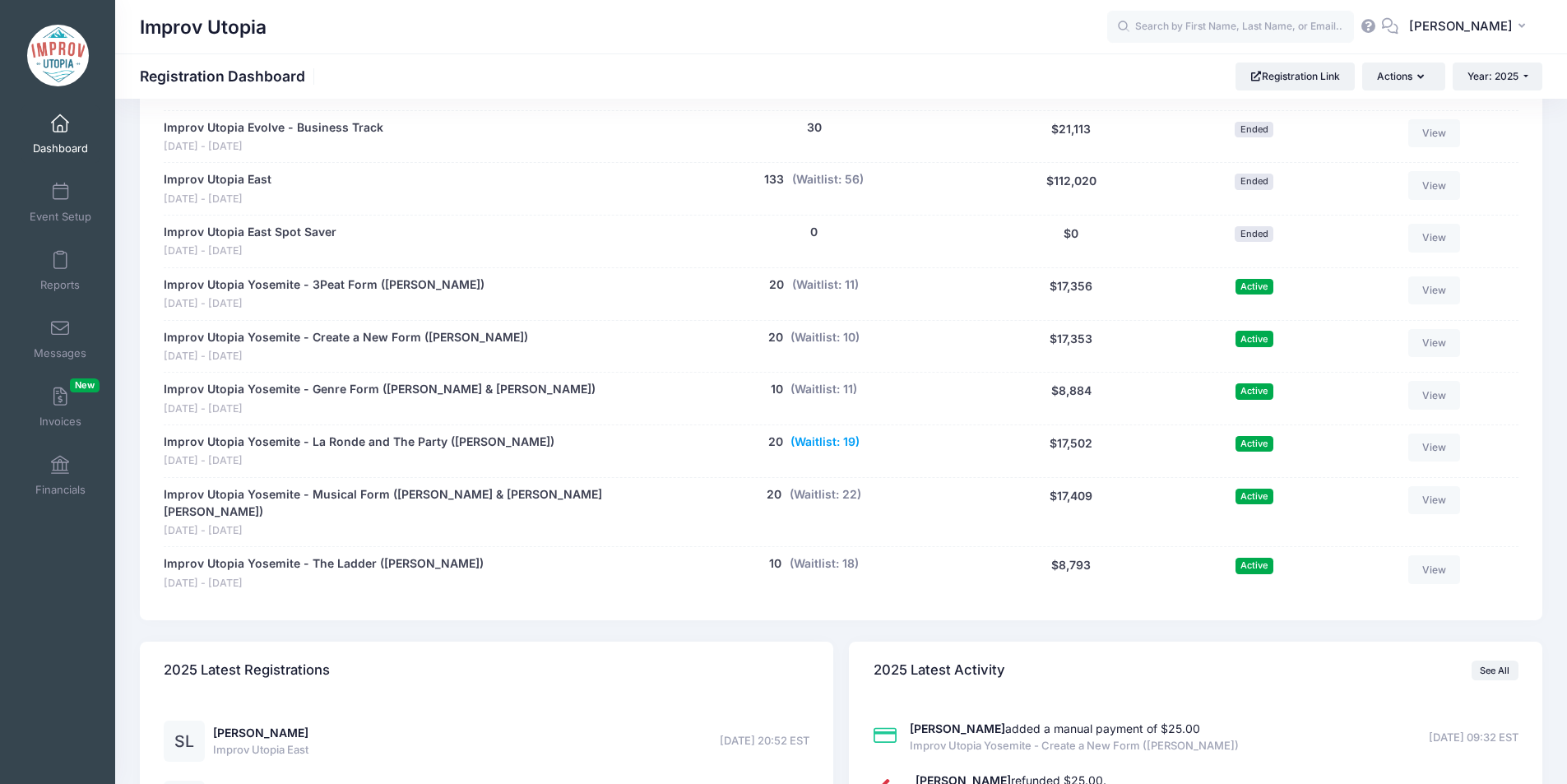
click at [844, 439] on button "(Waitlist: 19)" at bounding box center [824, 441] width 69 height 17
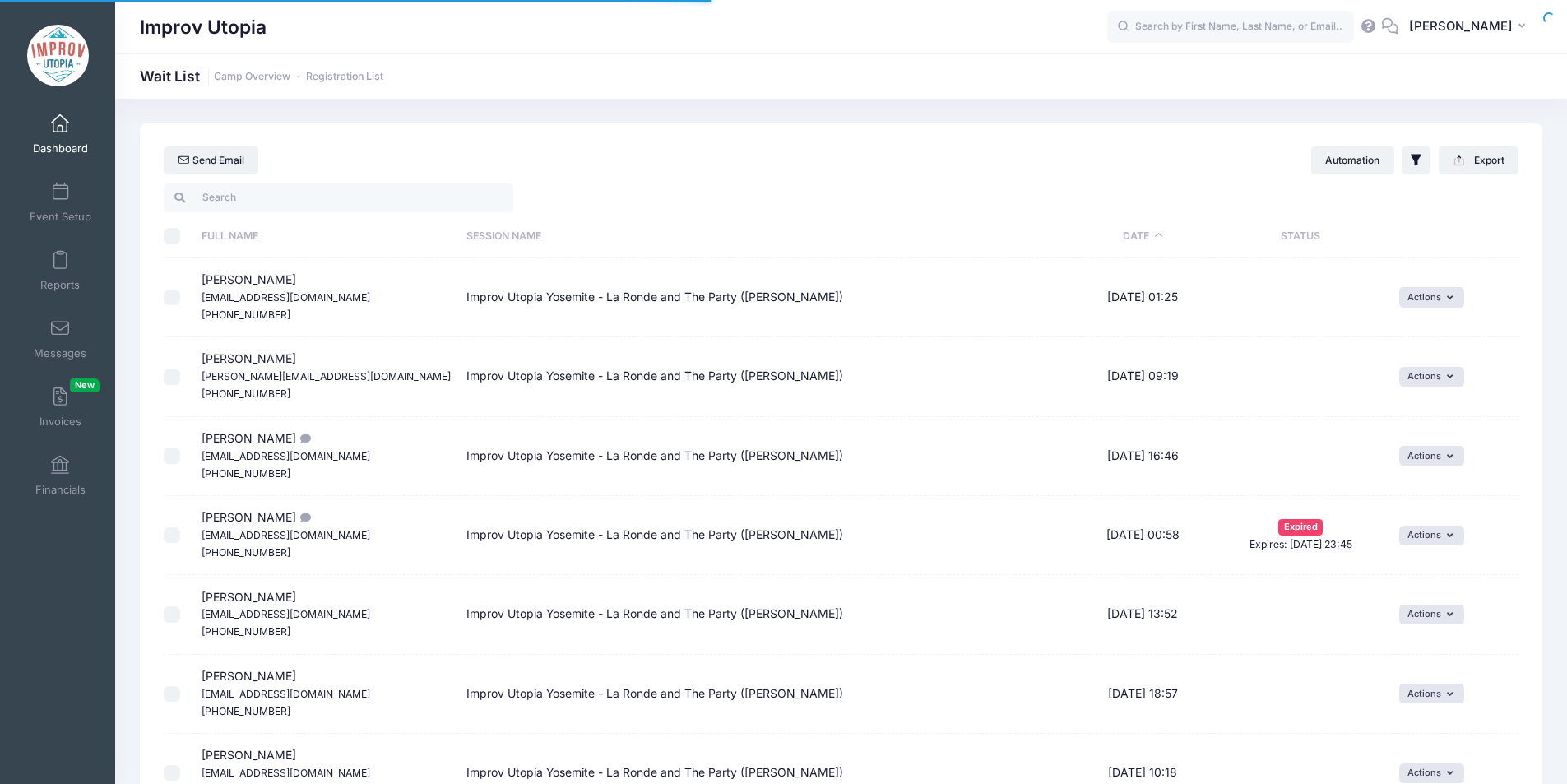
select select "50"
click at [1133, 232] on th "Date" at bounding box center [1142, 237] width 136 height 44
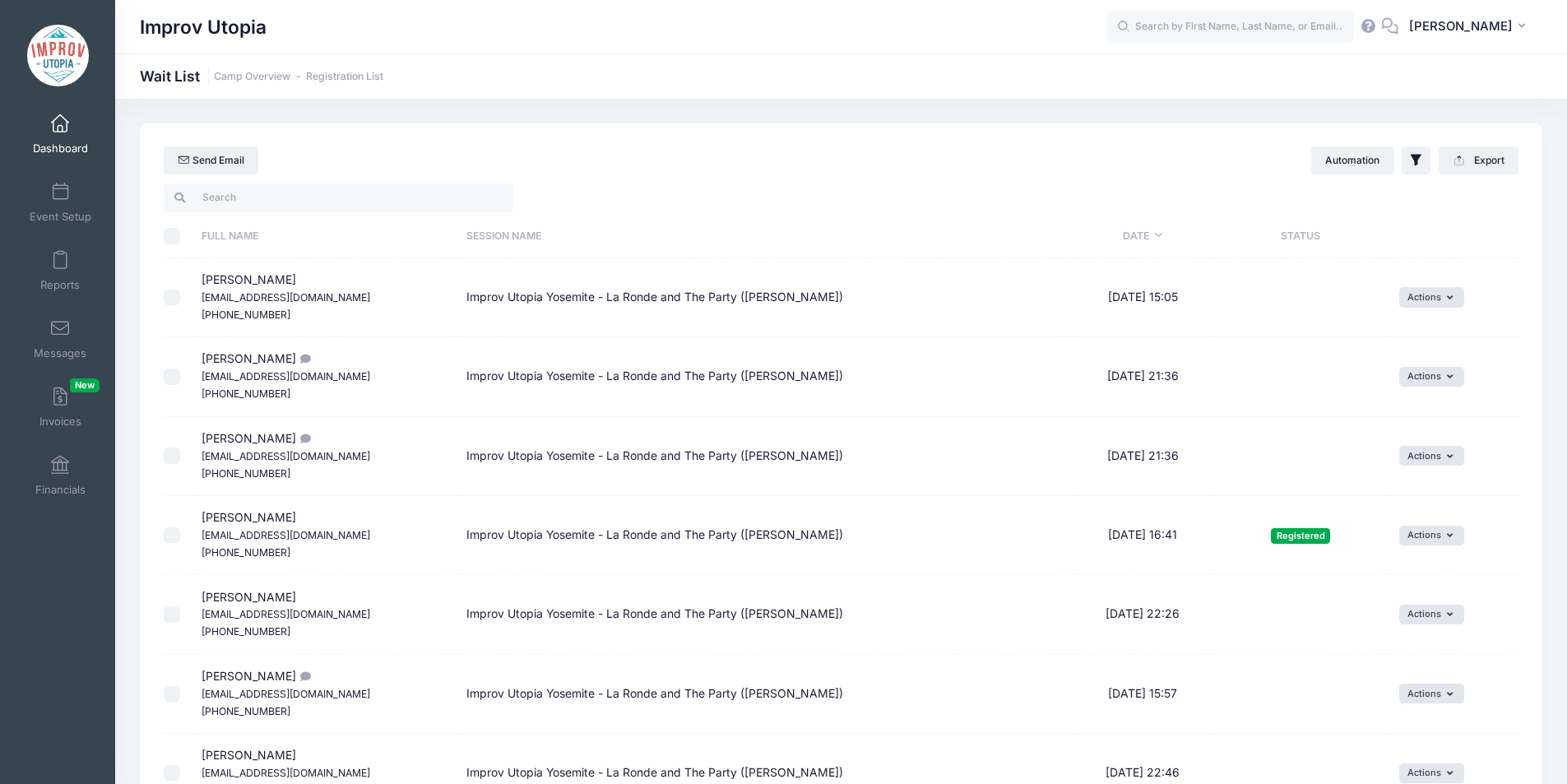
click at [60, 130] on span at bounding box center [60, 124] width 0 height 18
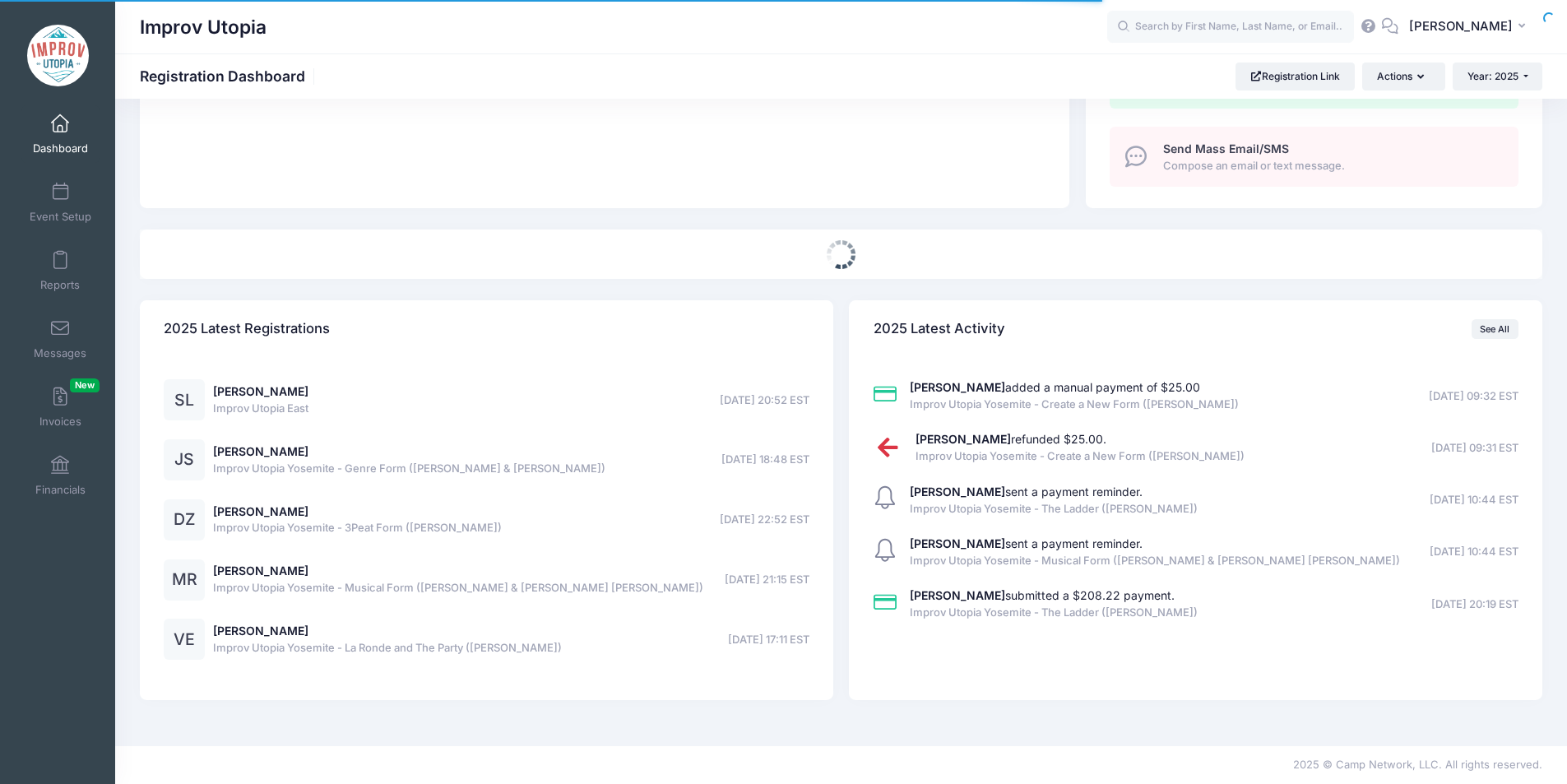
select select
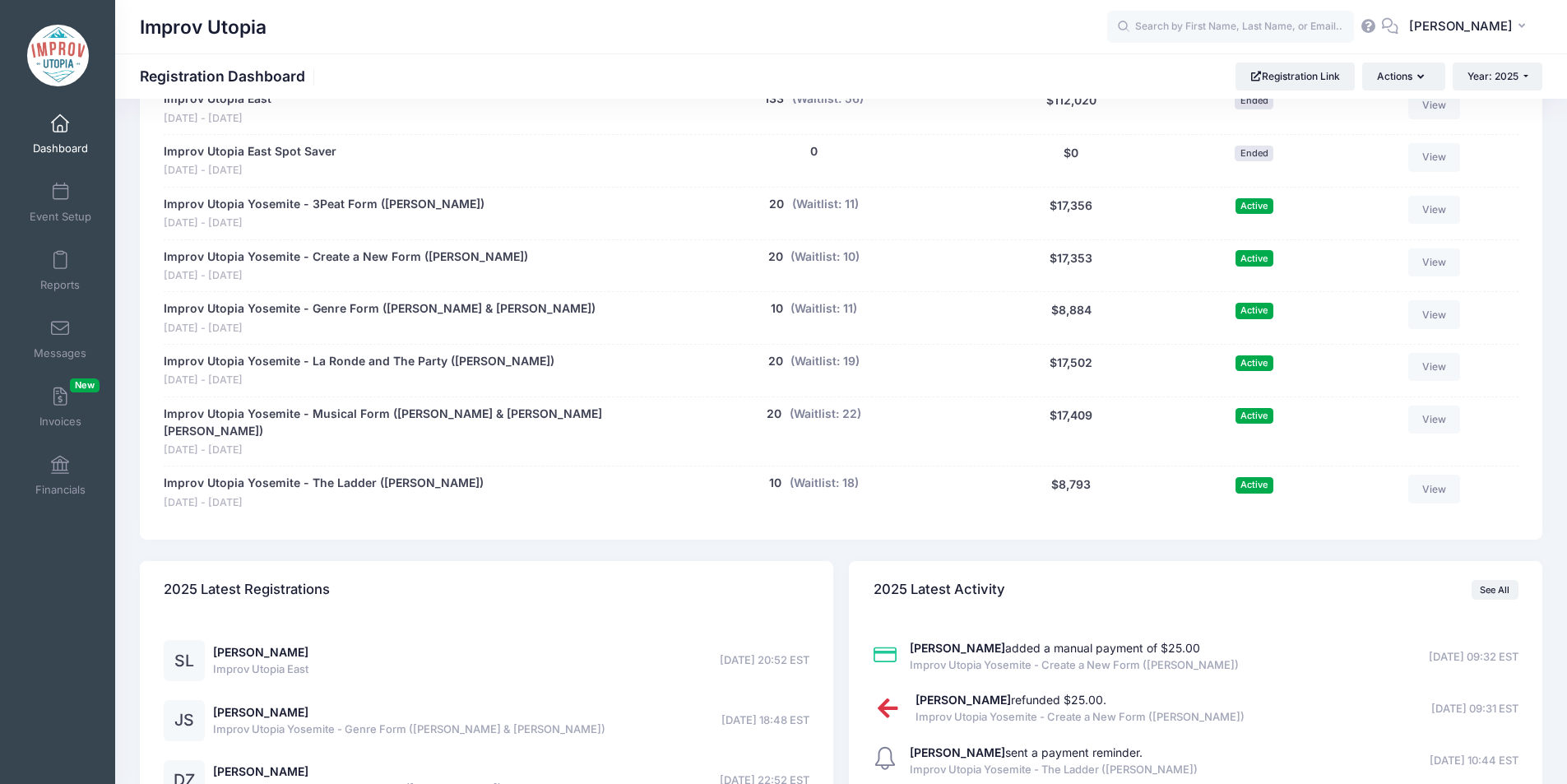
scroll to position [1019, 0]
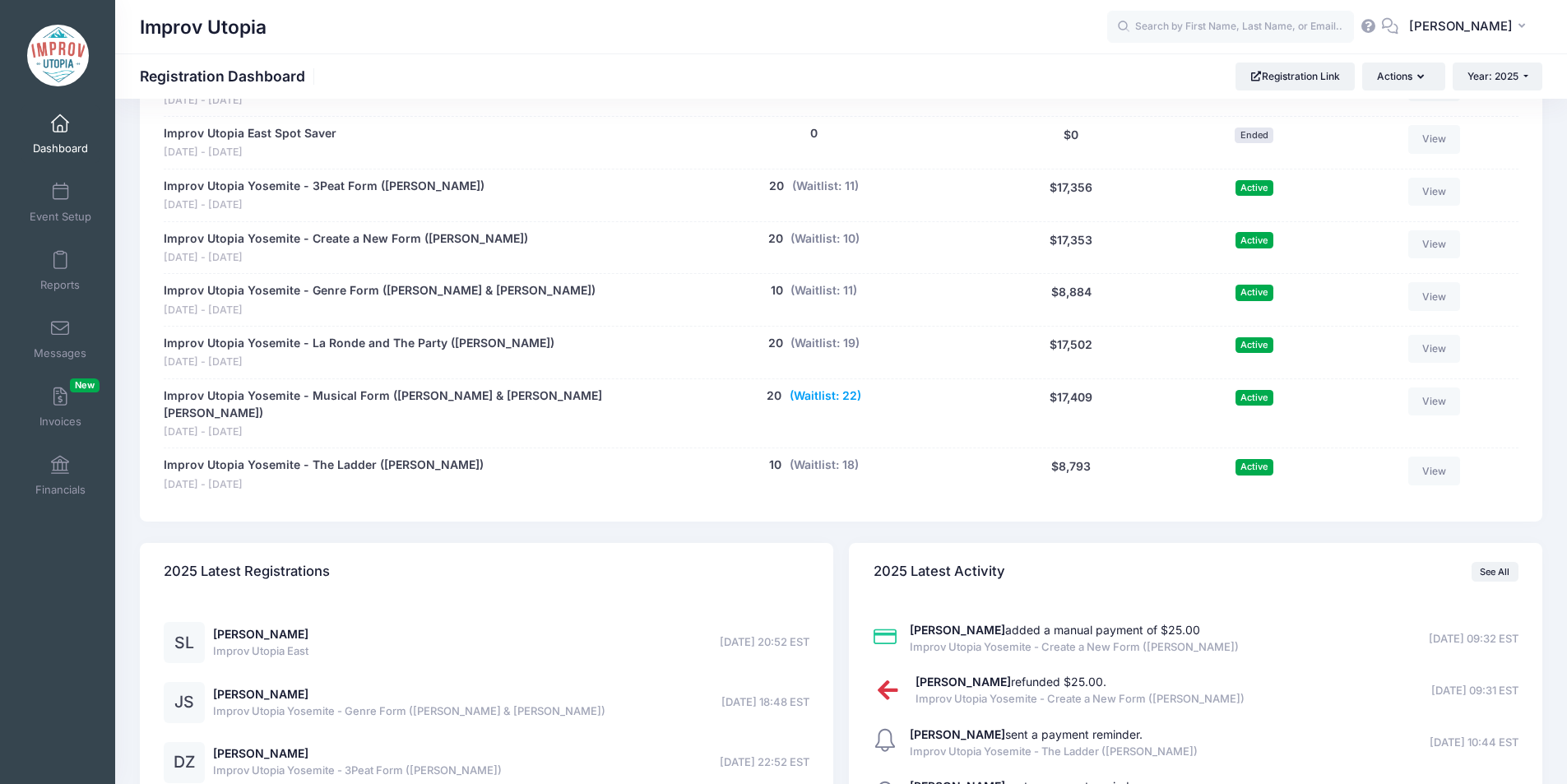
click at [841, 397] on button "(Waitlist: 22)" at bounding box center [825, 396] width 71 height 17
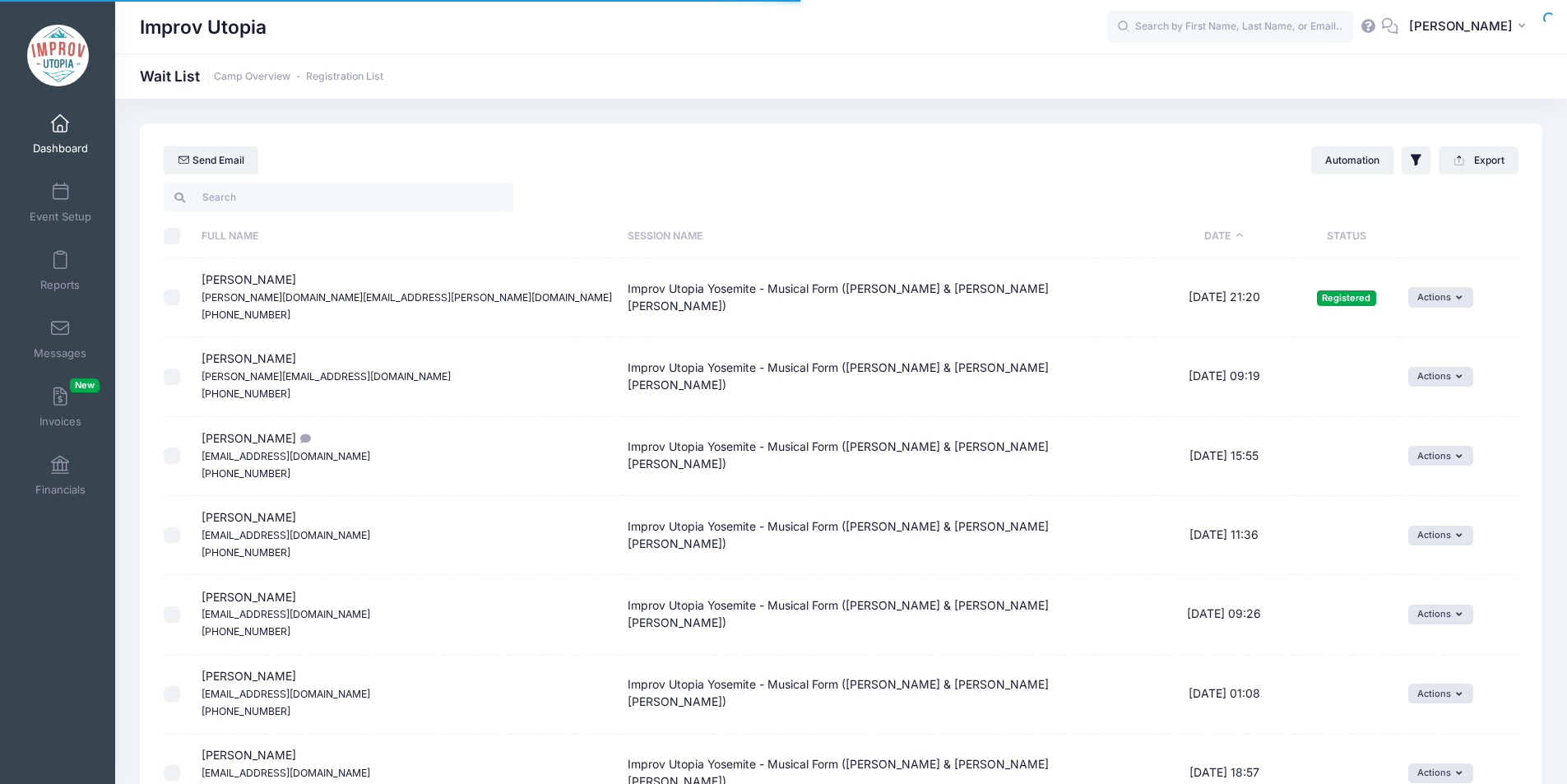
select select "50"
click at [1157, 231] on th "Date" at bounding box center [1224, 237] width 136 height 44
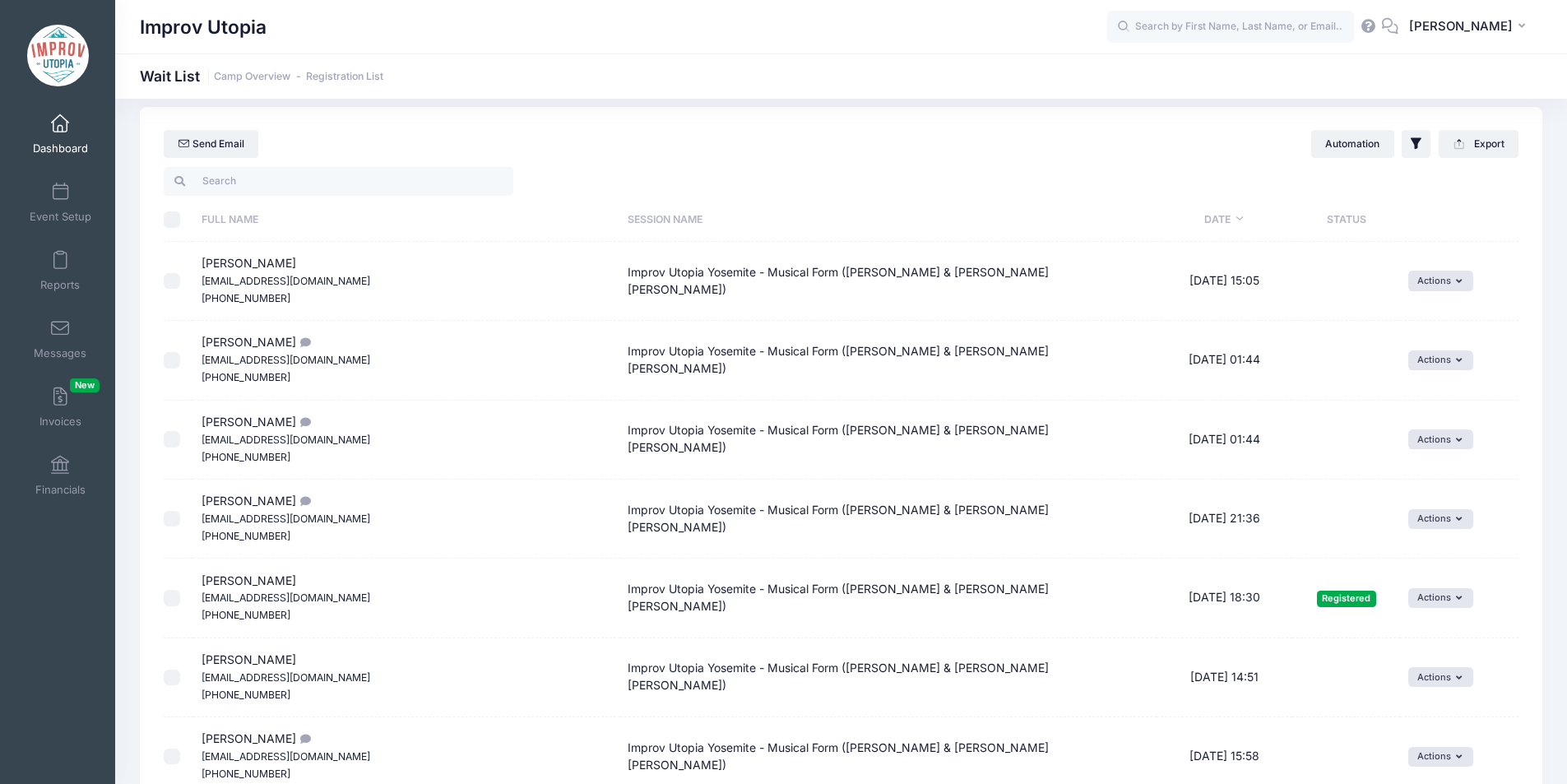
scroll to position [5, 0]
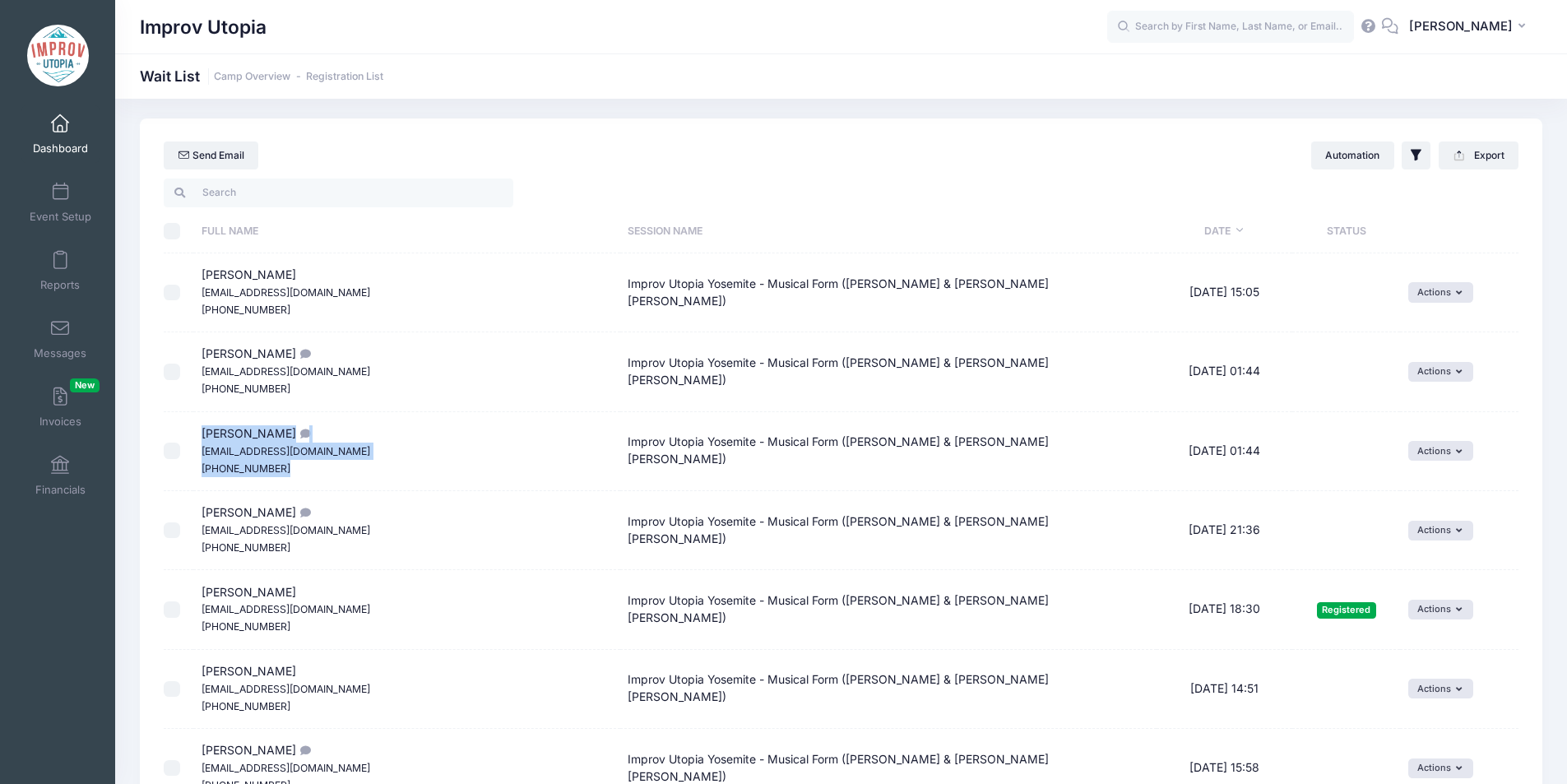
drag, startPoint x: 204, startPoint y: 436, endPoint x: 324, endPoint y: 474, distance: 125.9
click at [324, 474] on td "Kimberley Landeros Klanderoshomehealth@gmail.com (775) 771-8892" at bounding box center [407, 451] width 426 height 79
copy span "Kimberley Landeros Klanderoshomehealth@gmail.com (775) 771-8892"
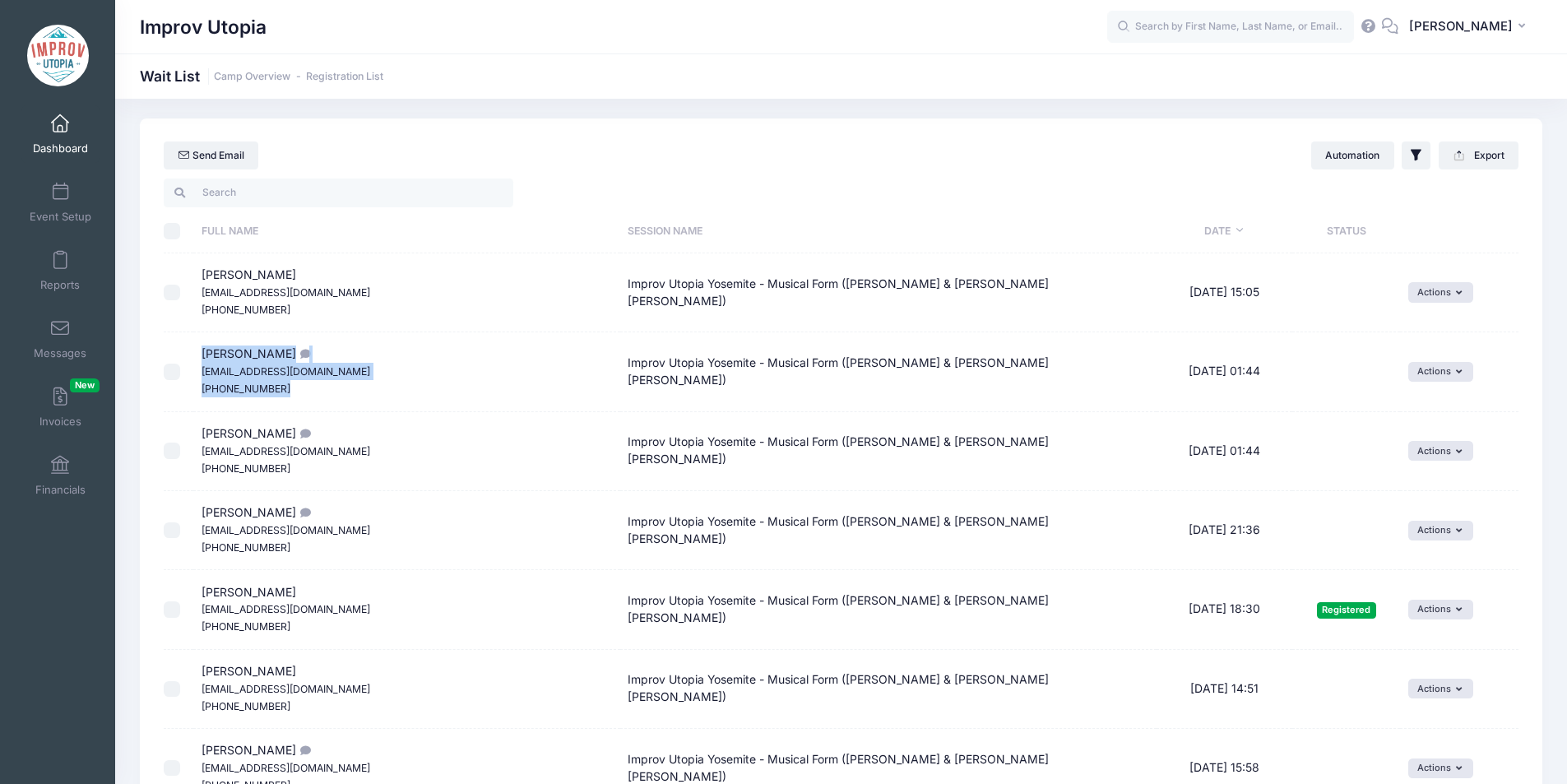
drag, startPoint x: 204, startPoint y: 353, endPoint x: 322, endPoint y: 381, distance: 121.3
click at [322, 381] on td "Teesha Lane finnsfamily09@gmail.com (775) 440-5198" at bounding box center [407, 371] width 426 height 79
copy span "Teesha Lane finnsfamily09@gmail.com (775) 440-5198"
click at [59, 139] on link "Dashboard" at bounding box center [60, 134] width 78 height 57
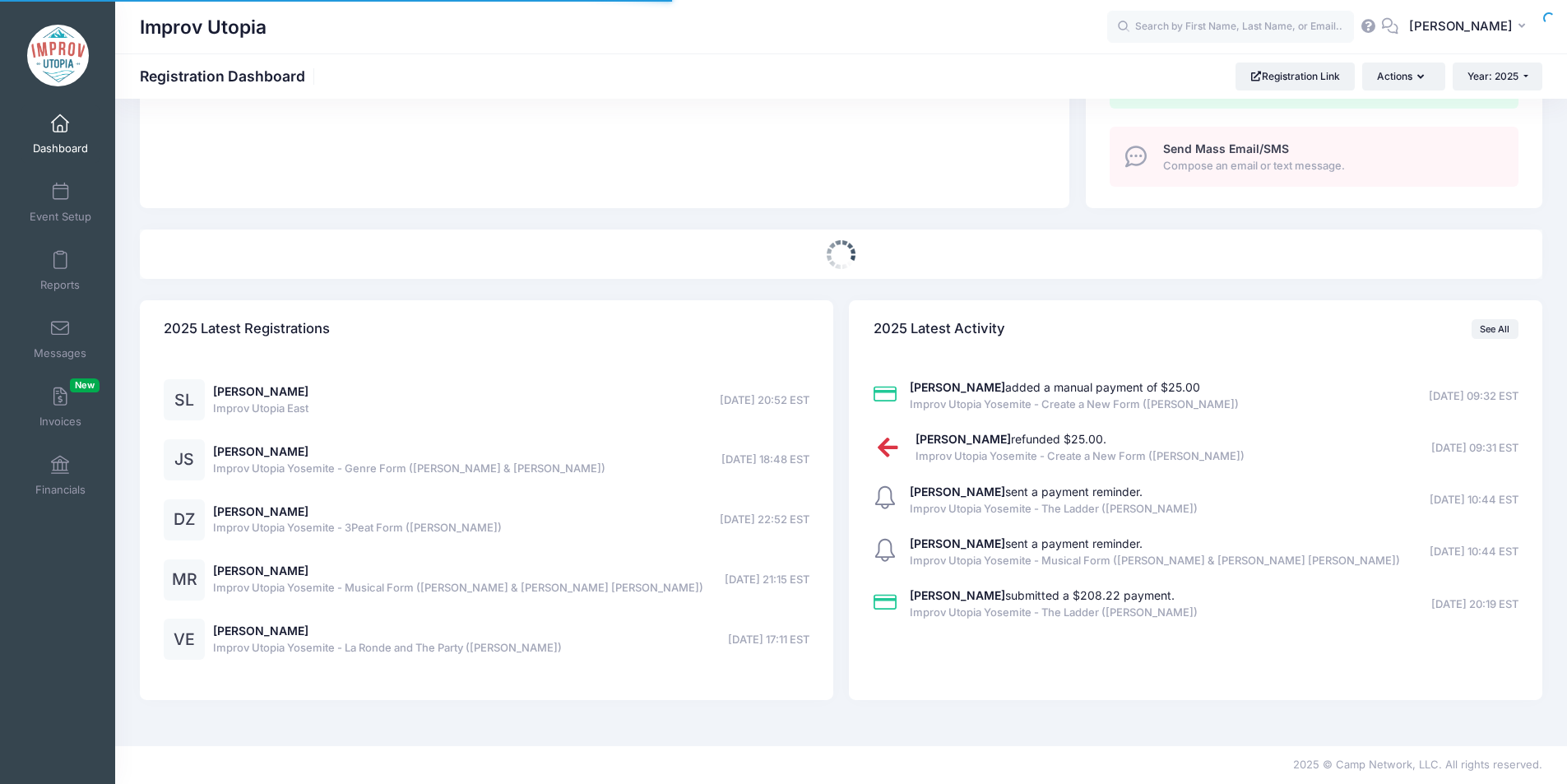
scroll to position [581, 0]
select select
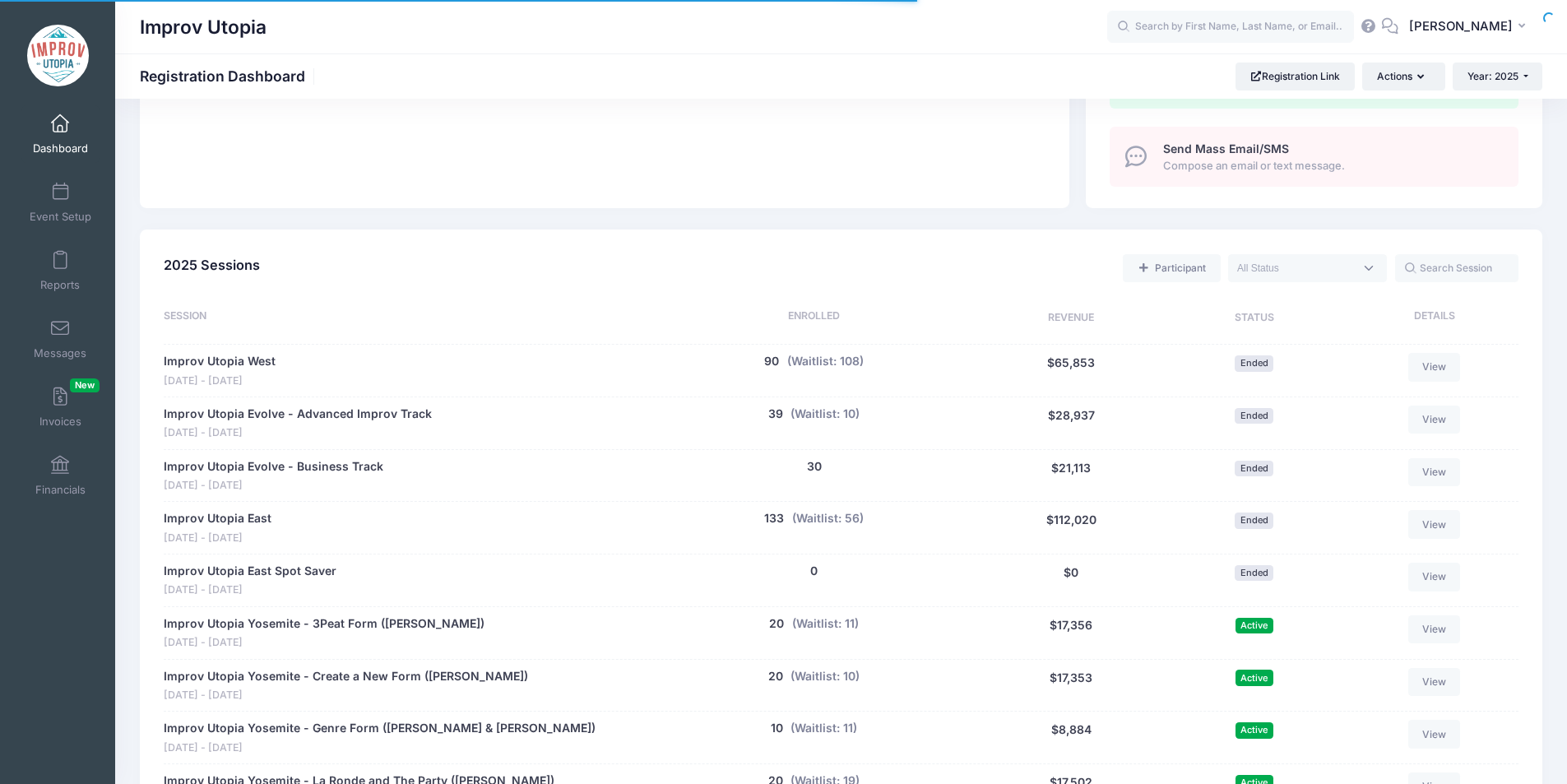
scroll to position [1244, 0]
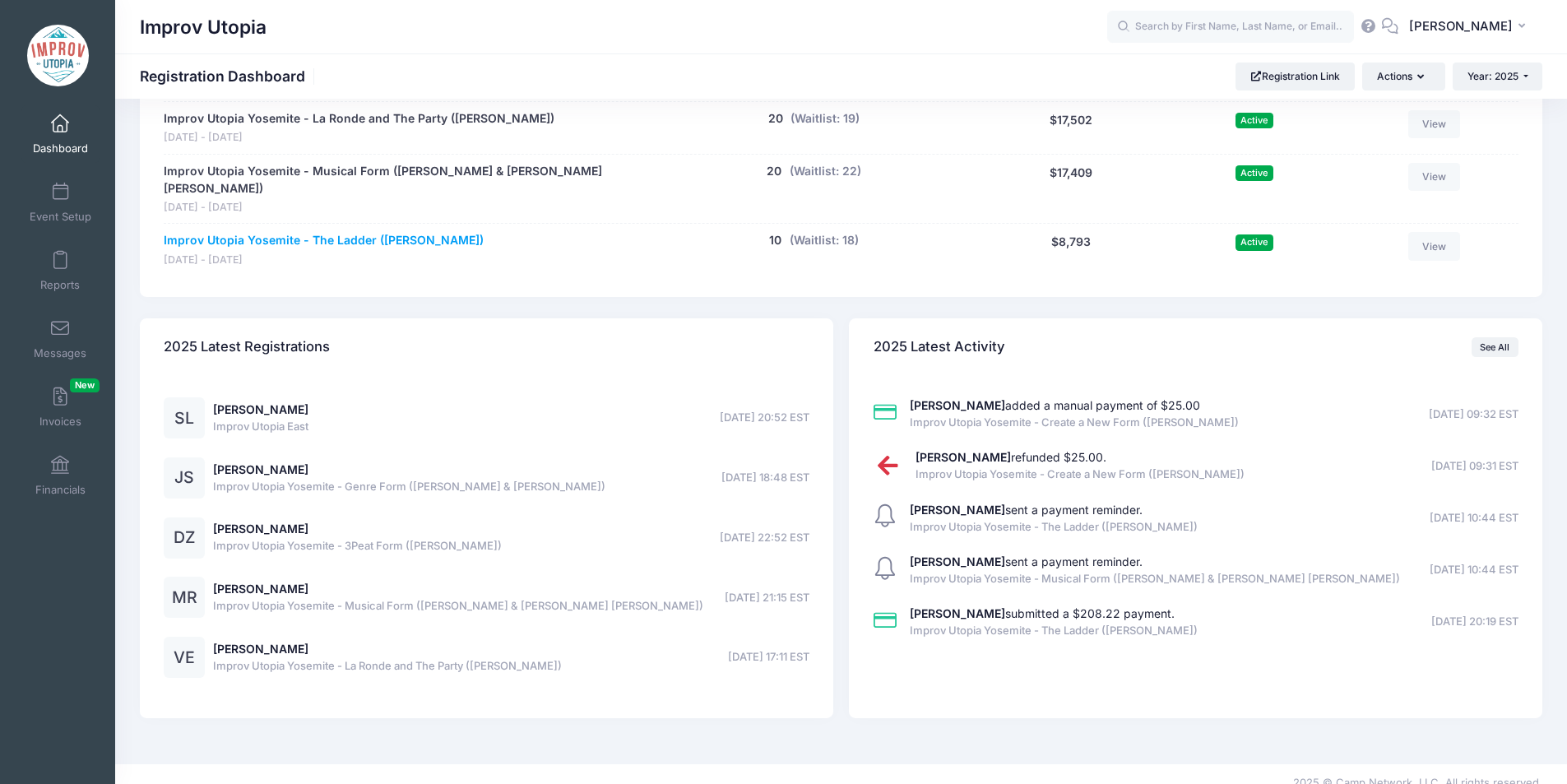
click at [457, 232] on link "Improv Utopia Yosemite - The Ladder ([PERSON_NAME])" at bounding box center [324, 241] width 320 height 17
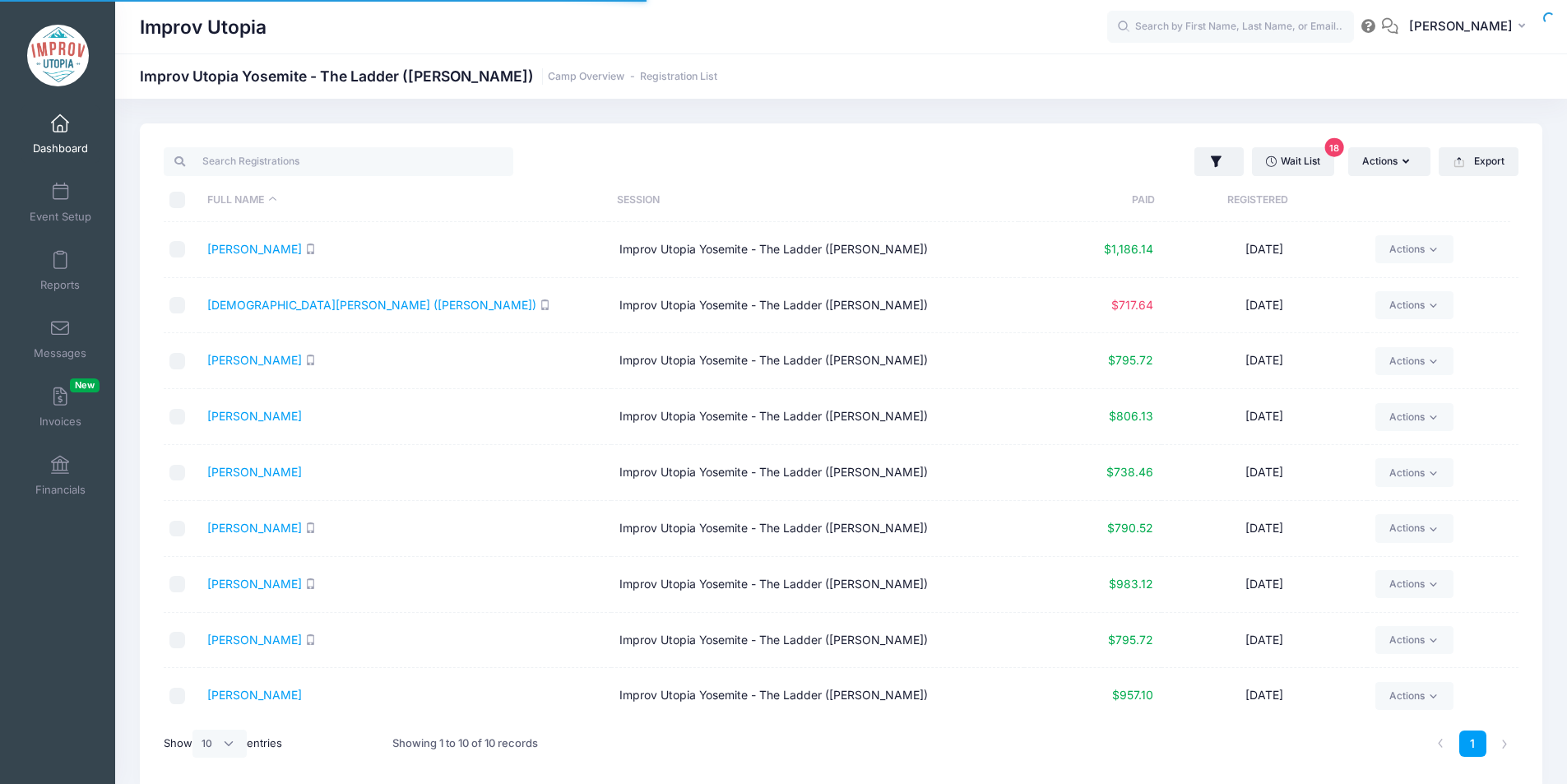
select select "10"
click at [1287, 152] on link "Wait List 18" at bounding box center [1293, 161] width 82 height 28
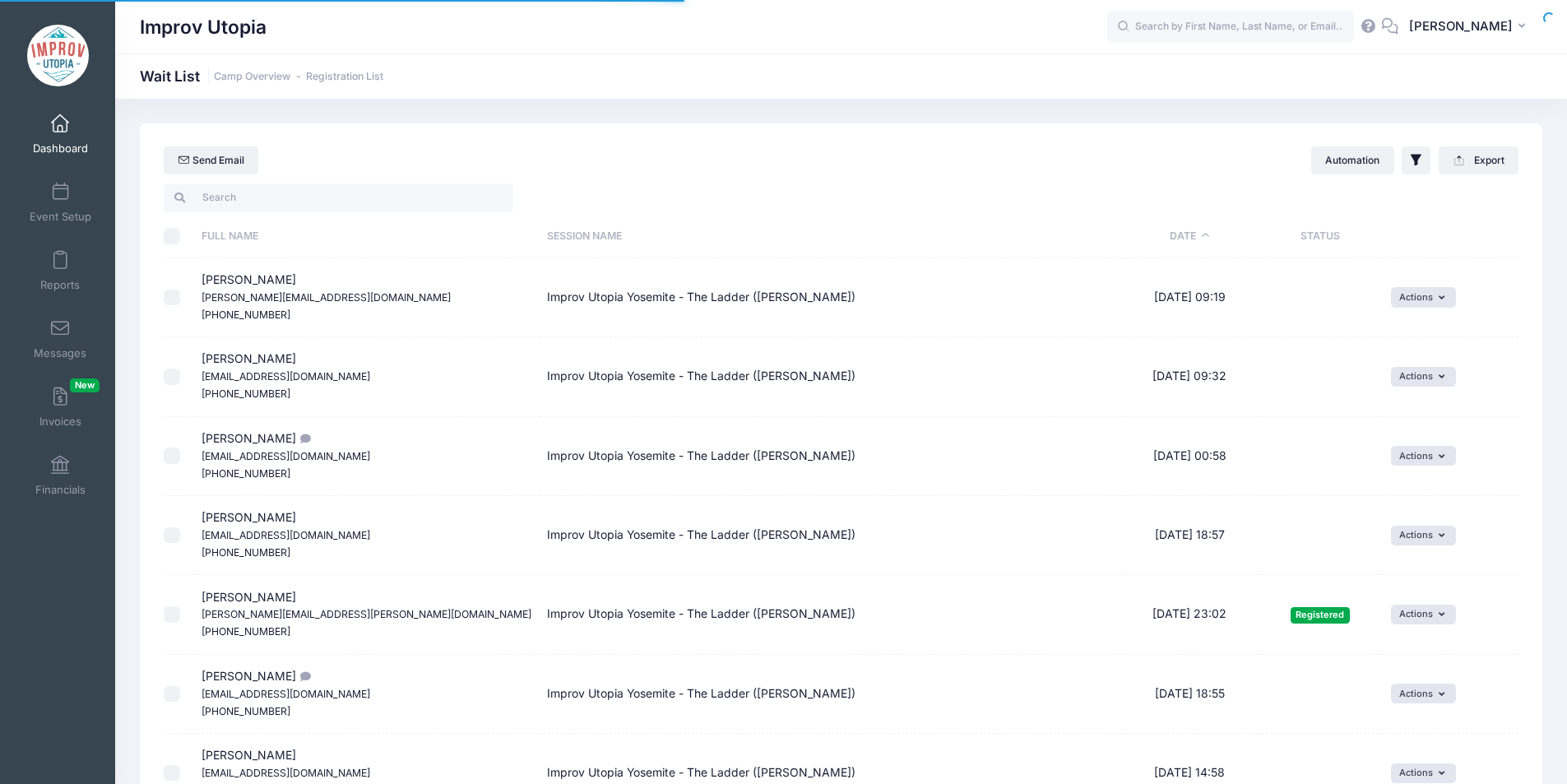
select select "50"
click at [1172, 240] on th "Date" at bounding box center [1190, 237] width 136 height 44
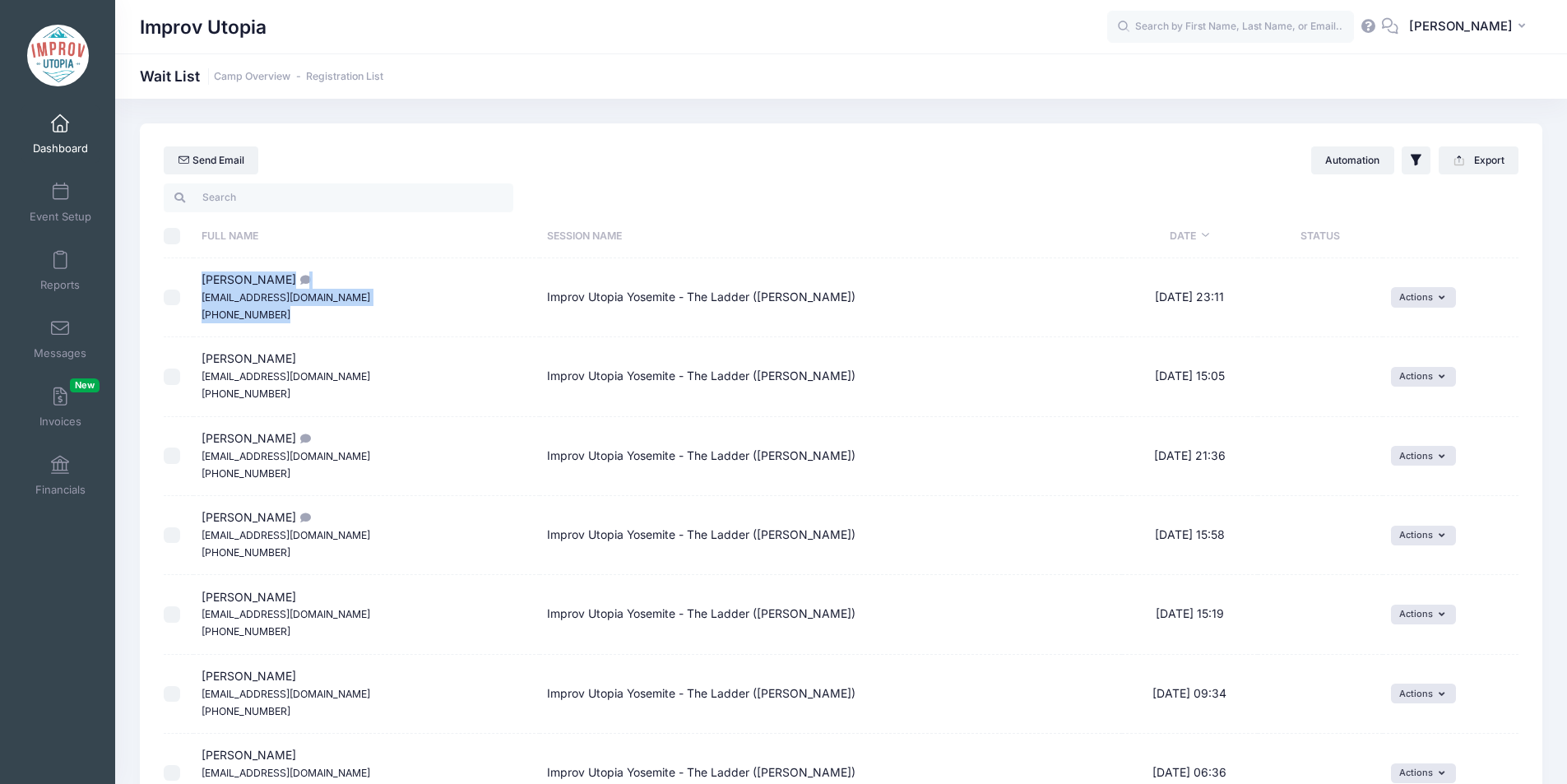
drag, startPoint x: 203, startPoint y: 279, endPoint x: 275, endPoint y: 334, distance: 90.6
click at [275, 334] on td "Bryan Barber grnellc@gmail.com (910) 619-8159" at bounding box center [367, 297] width 347 height 79
copy span "Bryan Barber grnellc@gmail.com (910) 619-8159"
click at [1226, 24] on input "text" at bounding box center [1230, 27] width 247 height 33
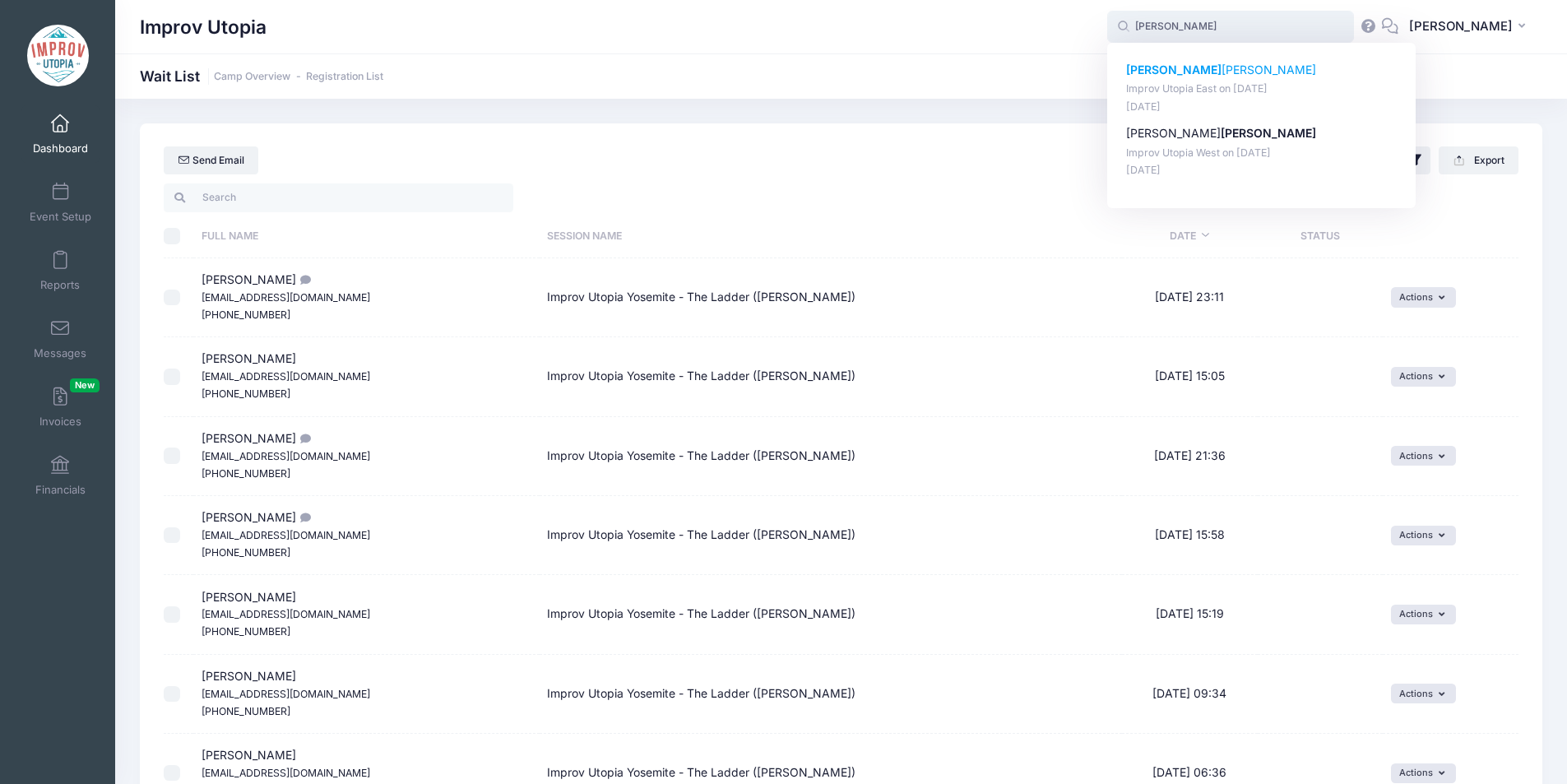
click at [1206, 73] on p "Chad Barber" at bounding box center [1261, 70] width 271 height 17
type input "Chad Barber (Improv Utopia East, Aug-29, 2025)"
